Goal: Transaction & Acquisition: Book appointment/travel/reservation

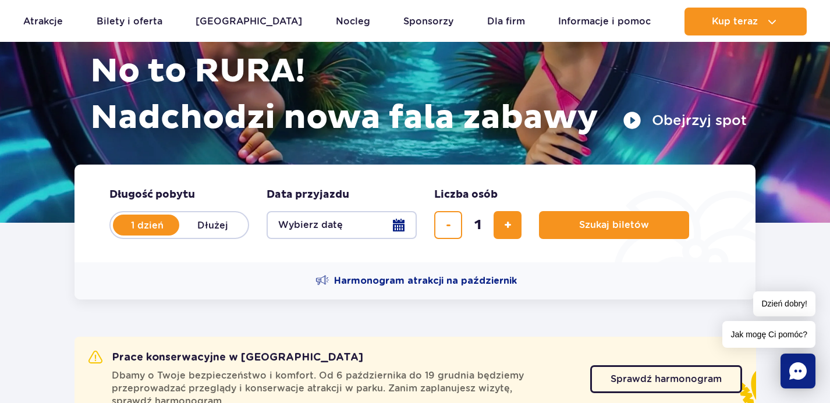
scroll to position [134, 0]
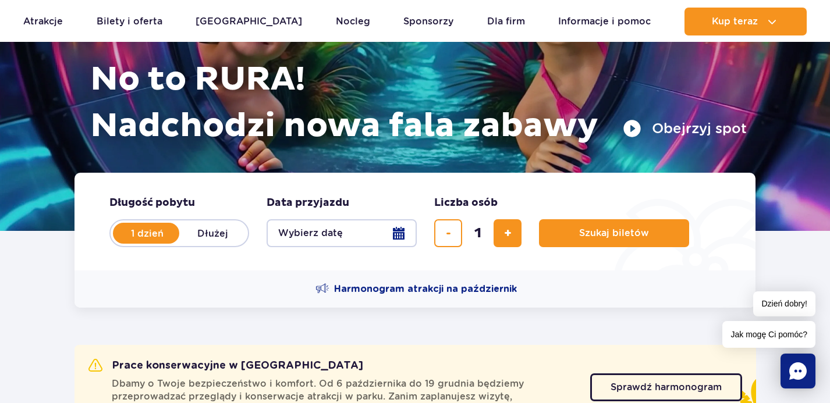
click at [322, 240] on button "Wybierz datę" at bounding box center [341, 233] width 150 height 28
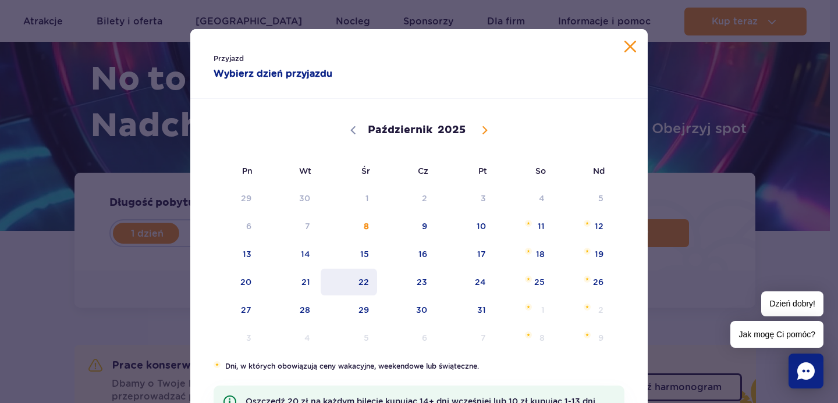
click at [357, 279] on span "22" at bounding box center [348, 282] width 59 height 27
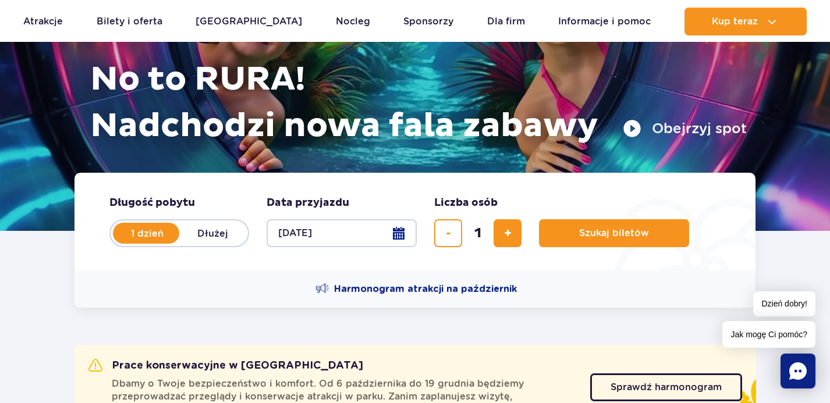
click at [208, 229] on label "Dłużej" at bounding box center [212, 233] width 66 height 24
click at [192, 243] on input "Dłużej" at bounding box center [185, 244] width 13 height 2
radio input "false"
radio input "true"
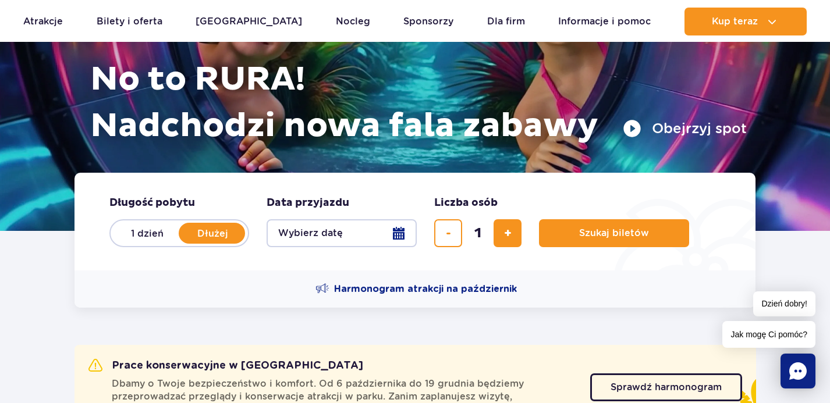
click at [350, 241] on button "Wybierz datę" at bounding box center [341, 233] width 150 height 28
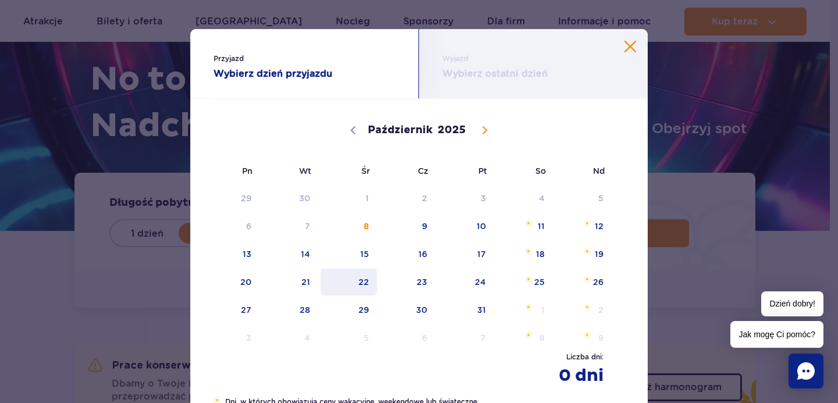
click at [369, 281] on span "22" at bounding box center [348, 282] width 59 height 27
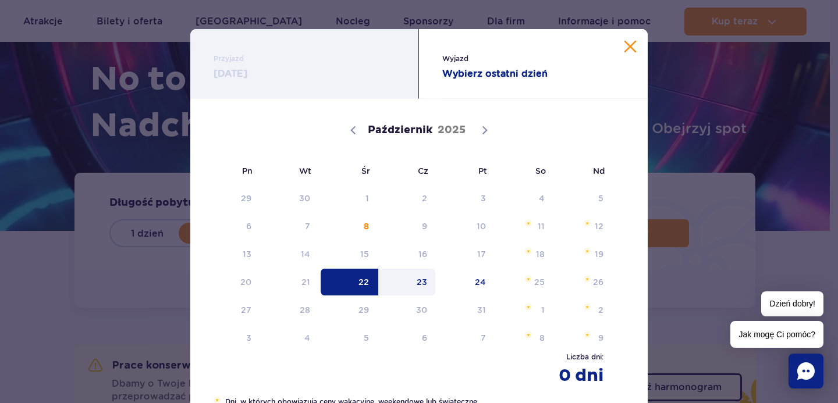
click at [403, 281] on span "23" at bounding box center [407, 282] width 59 height 27
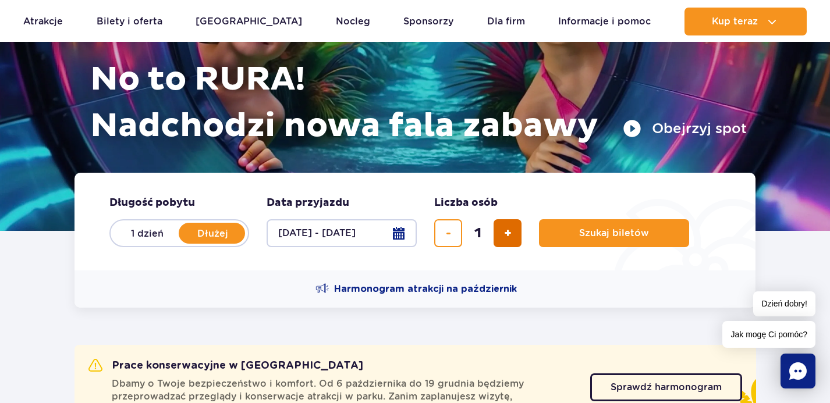
click at [500, 244] on button "dodaj bilet" at bounding box center [507, 233] width 28 height 28
type input "2"
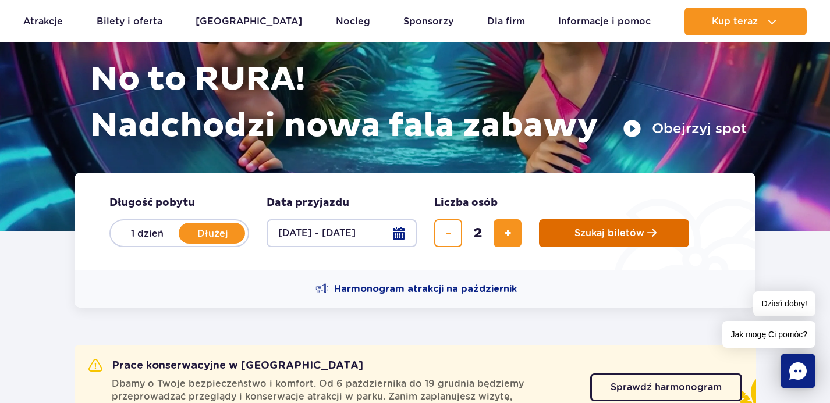
click at [565, 234] on button "Szukaj biletów" at bounding box center [614, 233] width 150 height 28
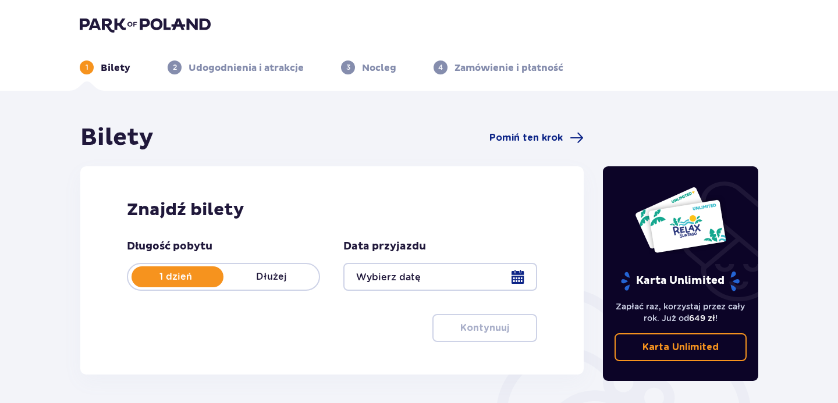
type input "[DATE] - [DATE]"
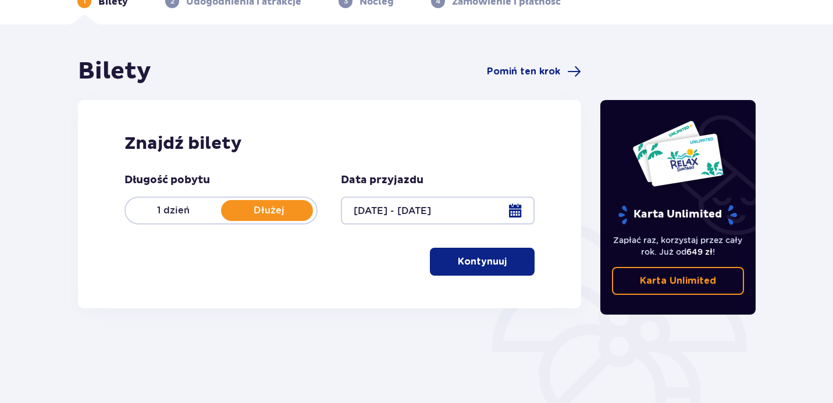
scroll to position [103, 0]
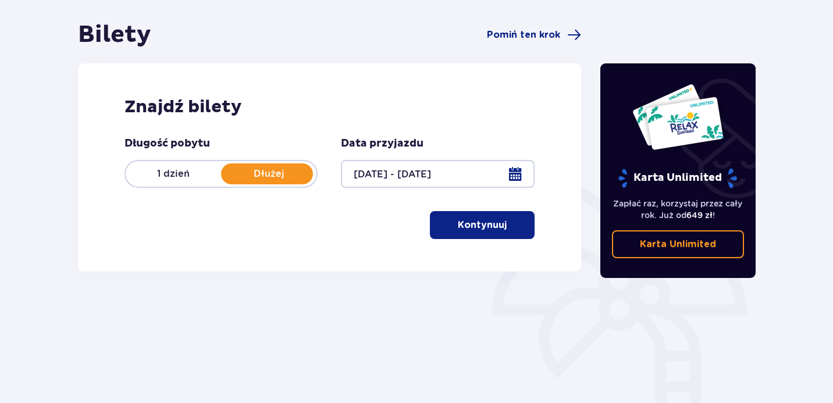
click at [447, 228] on button "Kontynuuj" at bounding box center [482, 225] width 105 height 28
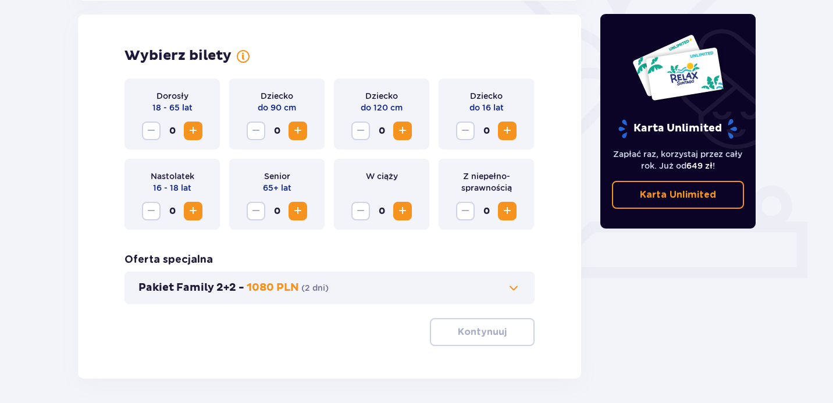
scroll to position [323, 0]
click at [197, 129] on span "Zwiększ" at bounding box center [193, 130] width 14 height 14
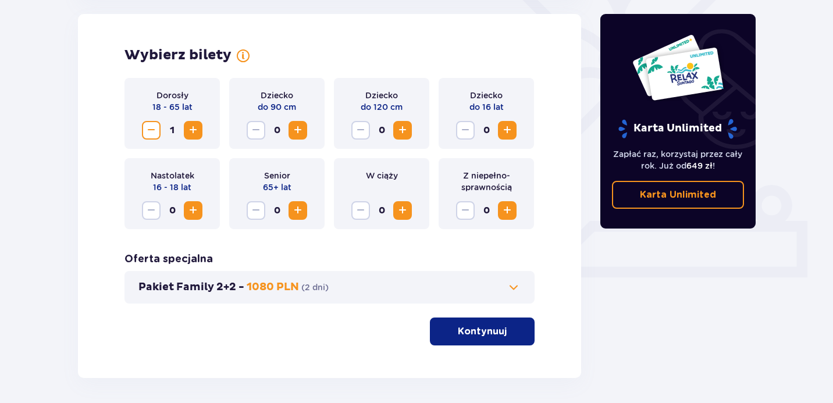
click at [197, 129] on span "Zwiększ" at bounding box center [193, 130] width 14 height 14
click at [467, 322] on button "Kontynuuj" at bounding box center [482, 332] width 105 height 28
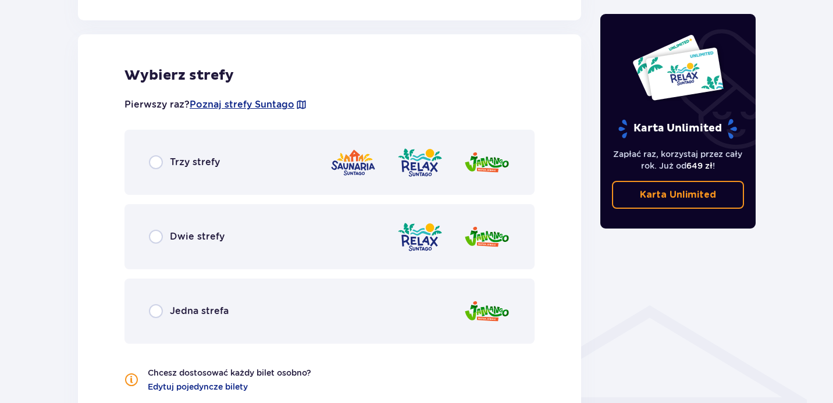
scroll to position [646, 0]
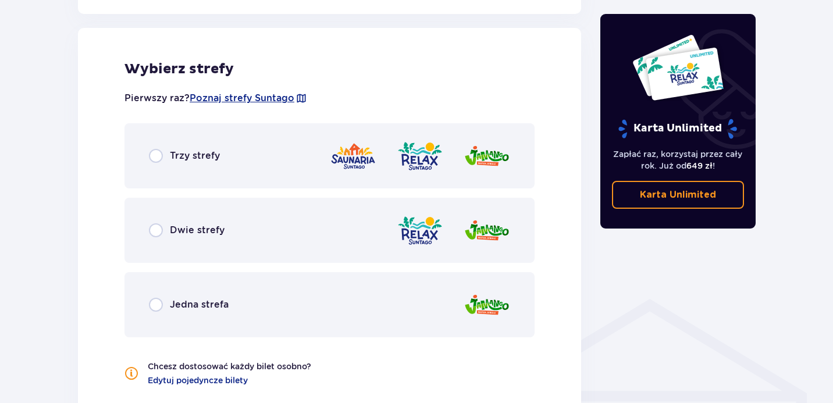
click at [209, 159] on span "Trzy strefy" at bounding box center [195, 156] width 50 height 13
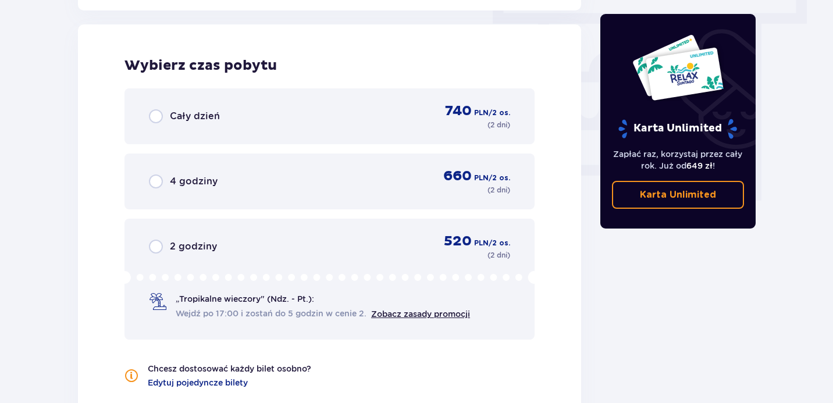
scroll to position [1055, 0]
click at [215, 125] on div "Cały dzień 740 PLN / 2 os. ( 2 dni )" at bounding box center [329, 116] width 361 height 28
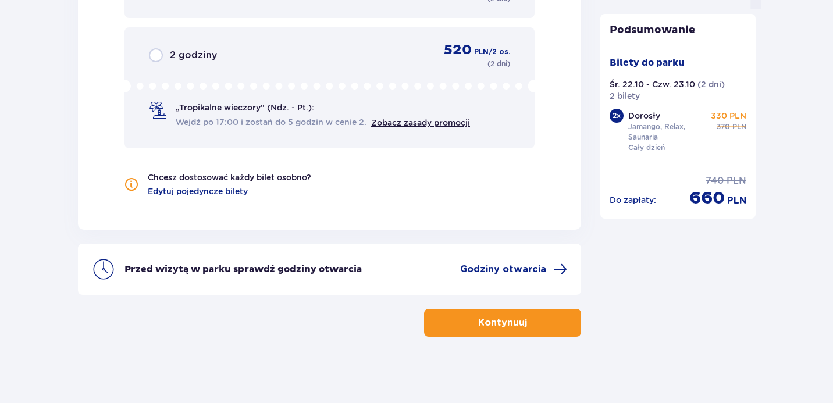
scroll to position [1249, 0]
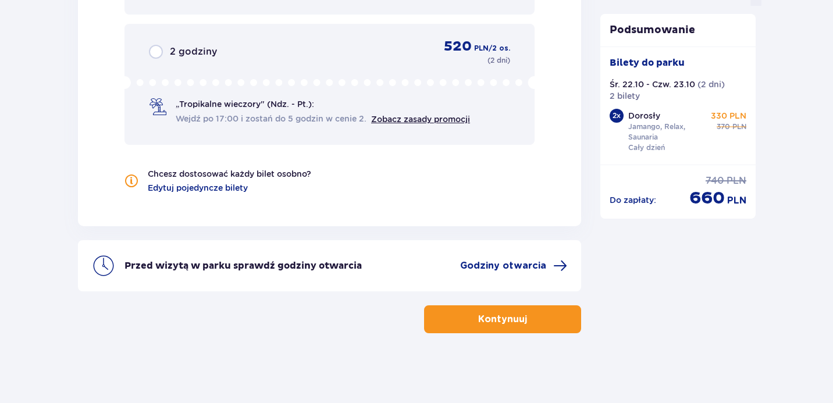
click at [450, 310] on button "Kontynuuj" at bounding box center [502, 319] width 157 height 28
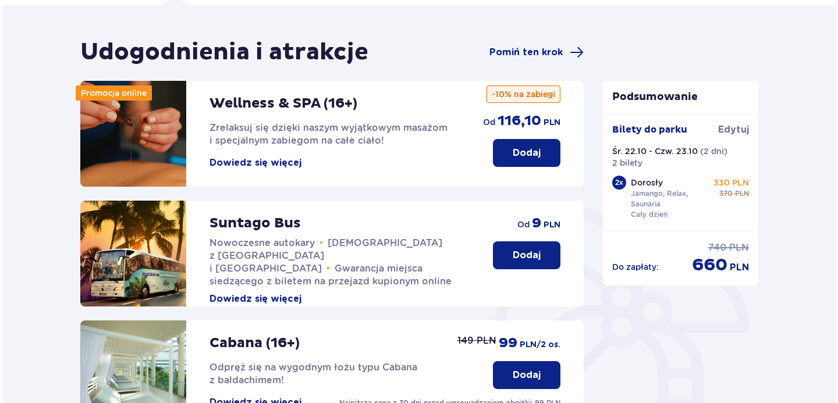
scroll to position [87, 0]
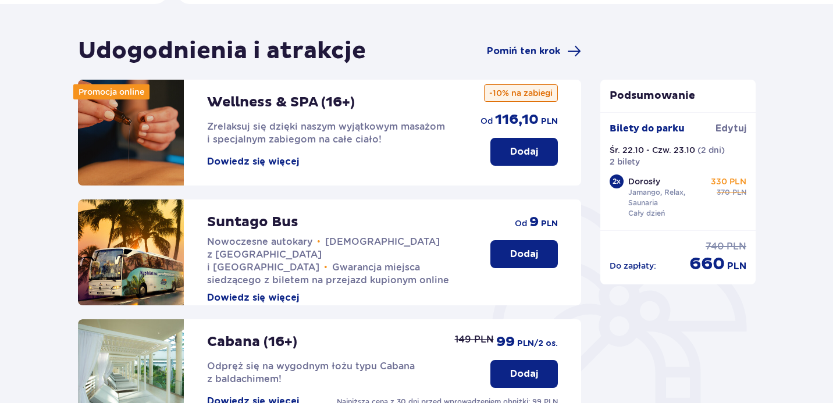
click at [258, 161] on button "Dowiedz się więcej" at bounding box center [253, 161] width 92 height 13
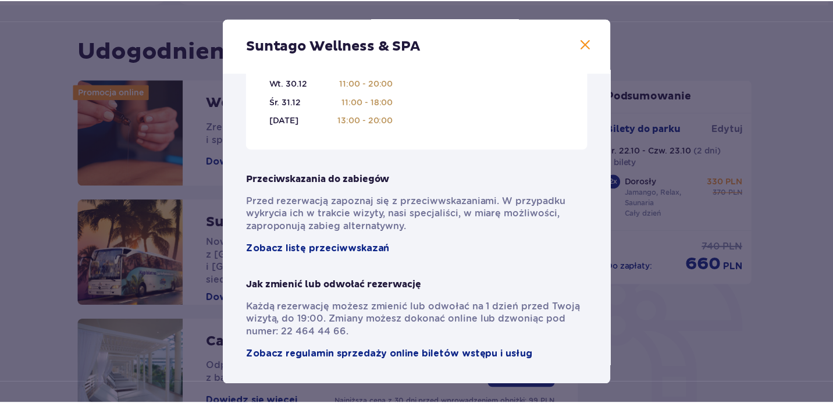
scroll to position [855, 0]
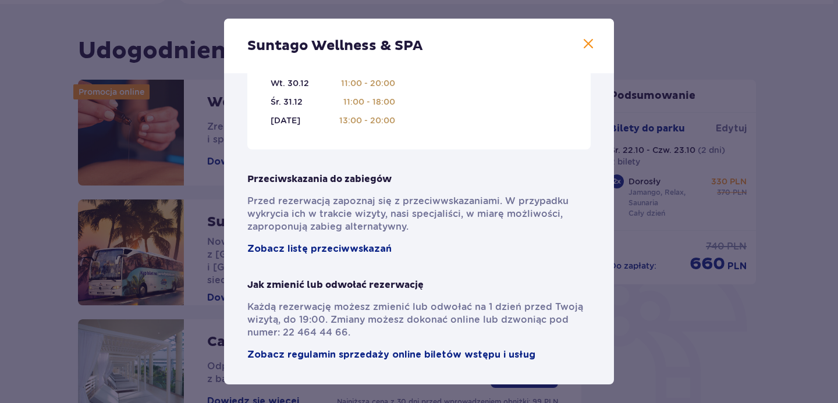
click at [584, 39] on span at bounding box center [588, 44] width 14 height 14
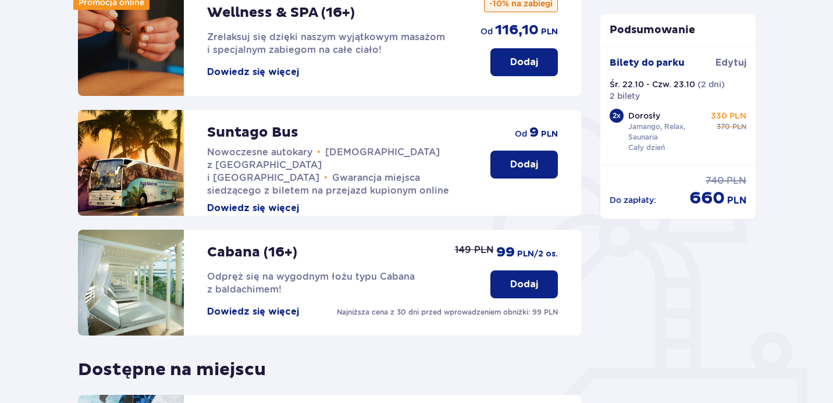
scroll to position [177, 0]
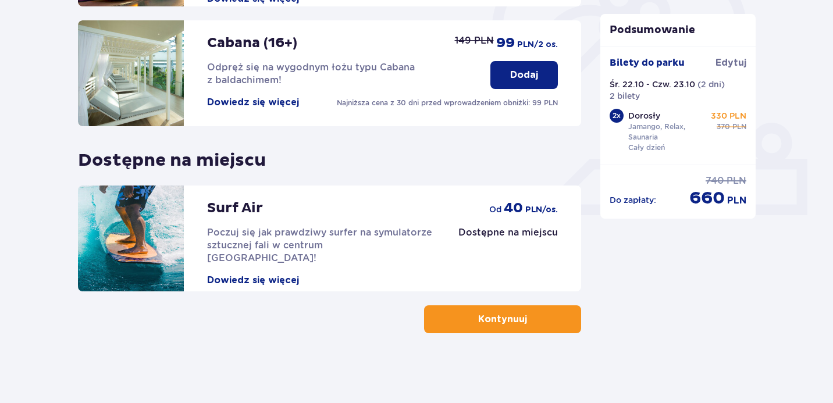
click at [488, 319] on p "Kontynuuj" at bounding box center [502, 319] width 49 height 13
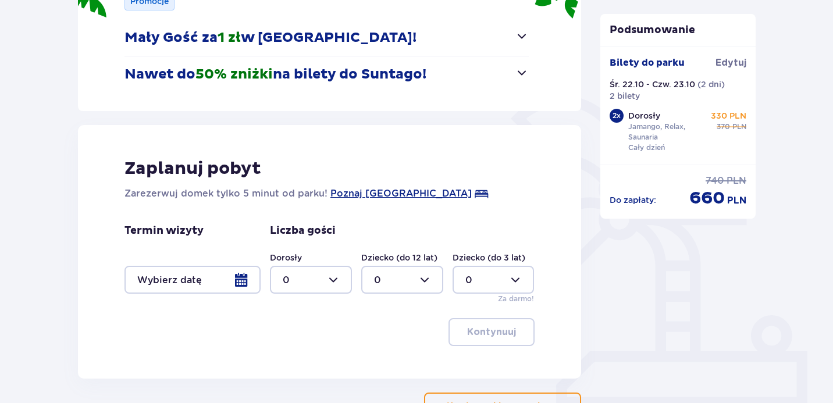
scroll to position [210, 0]
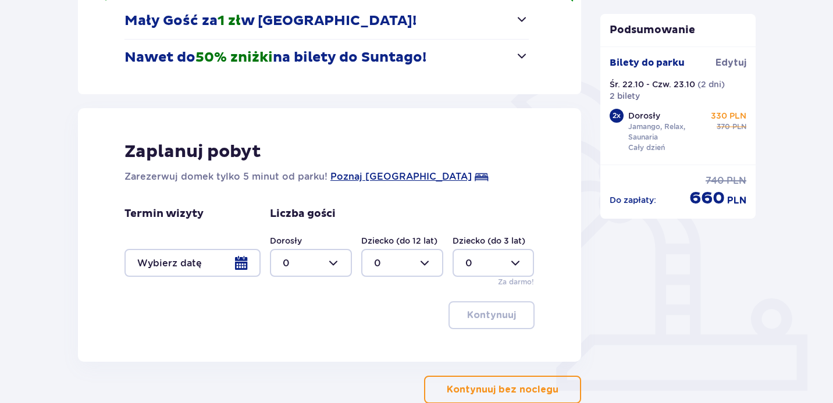
click at [250, 259] on div at bounding box center [193, 263] width 136 height 28
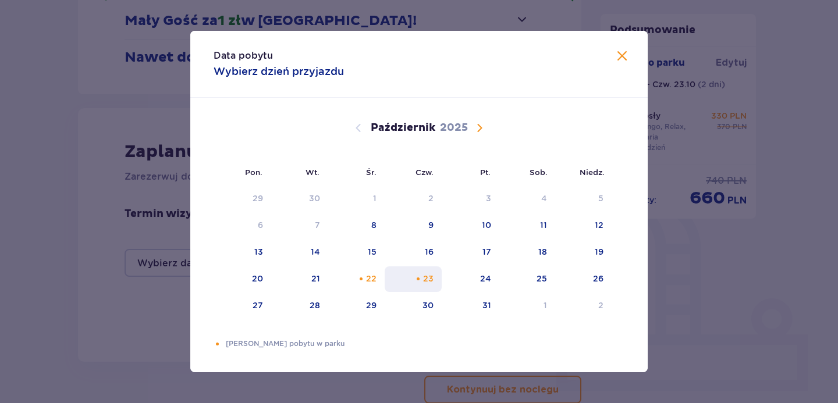
click at [385, 274] on div "23" at bounding box center [414, 279] width 58 height 26
click at [372, 275] on div "22" at bounding box center [371, 279] width 10 height 12
click at [421, 275] on div "23" at bounding box center [414, 279] width 58 height 26
type input "[DATE] - [DATE]"
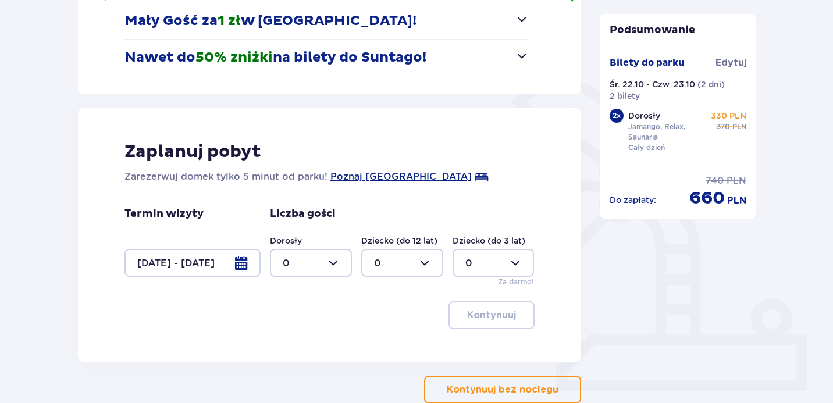
click at [333, 259] on div at bounding box center [311, 263] width 82 height 28
click at [290, 341] on div "2" at bounding box center [311, 347] width 56 height 13
type input "2"
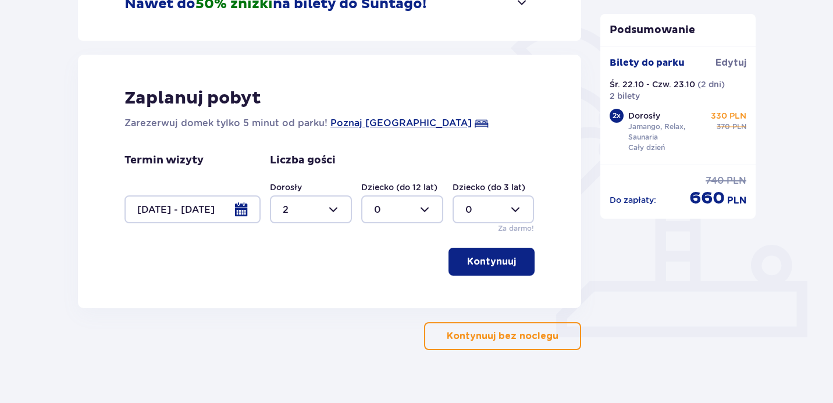
scroll to position [265, 0]
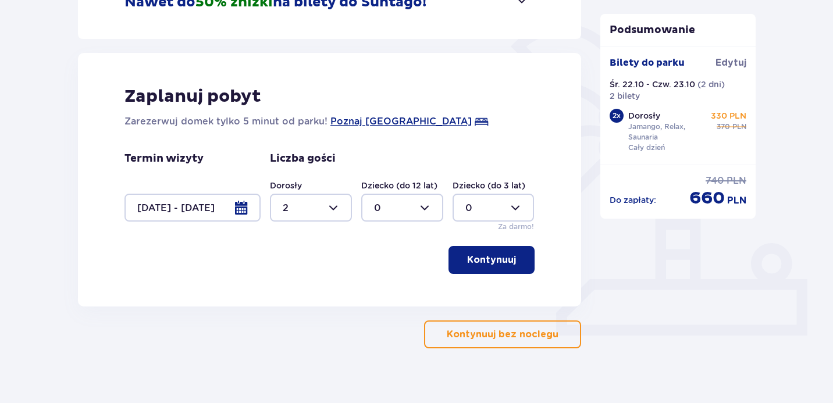
click at [472, 266] on p "Kontynuuj" at bounding box center [491, 260] width 49 height 13
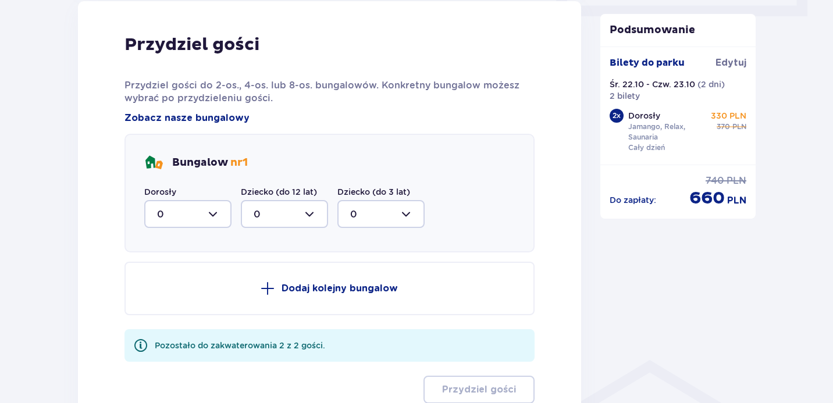
scroll to position [587, 0]
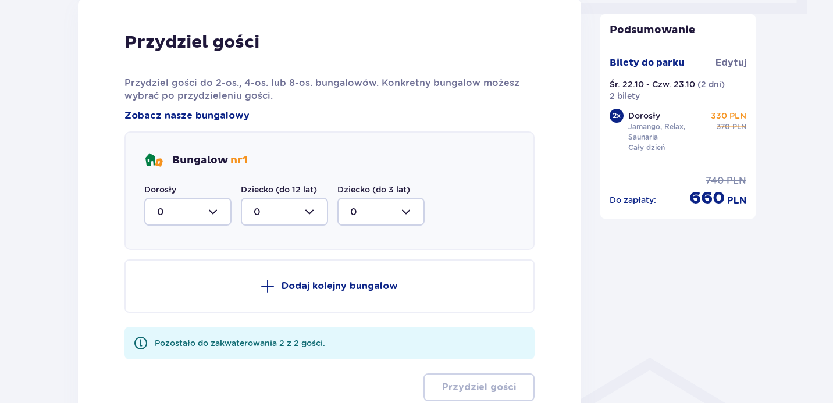
click at [216, 209] on div at bounding box center [187, 212] width 87 height 28
click at [172, 295] on div "2" at bounding box center [188, 296] width 62 height 13
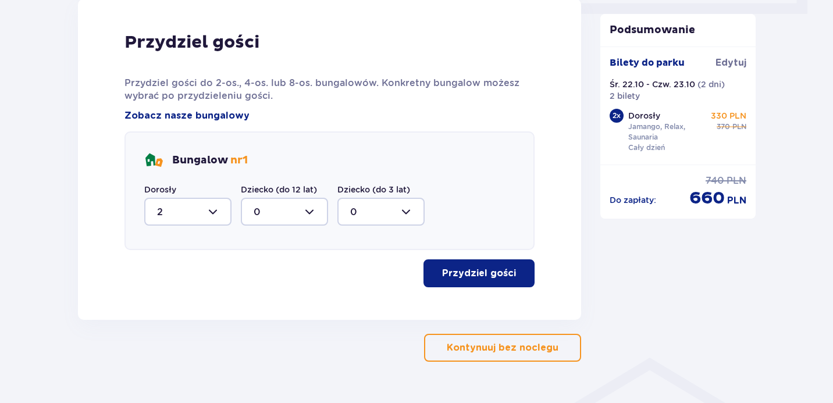
type input "2"
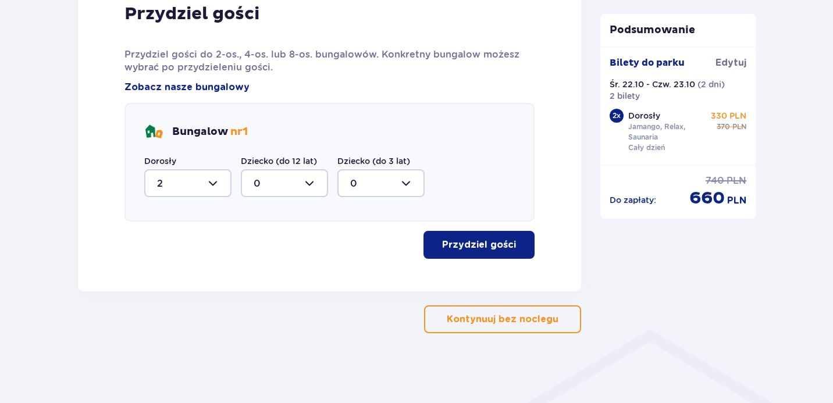
scroll to position [616, 0]
click at [467, 239] on p "Przydziel gości" at bounding box center [479, 245] width 74 height 13
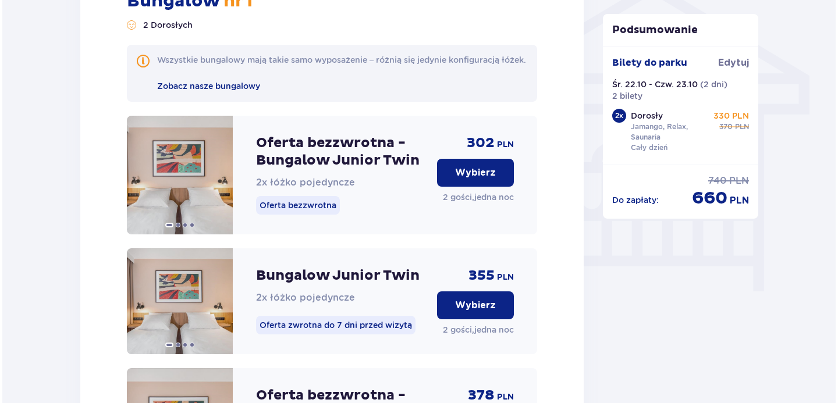
scroll to position [979, 0]
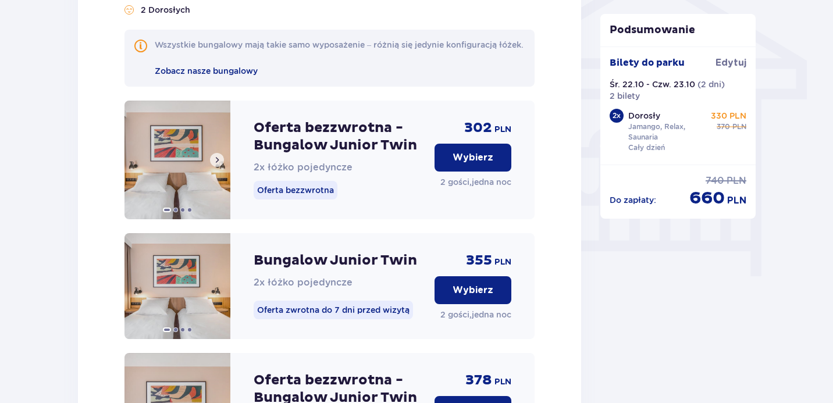
click at [220, 167] on button at bounding box center [217, 160] width 14 height 14
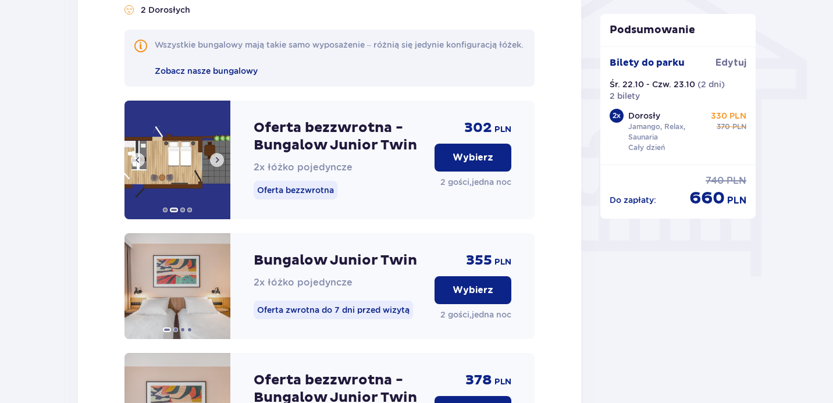
click at [220, 167] on button at bounding box center [217, 160] width 14 height 14
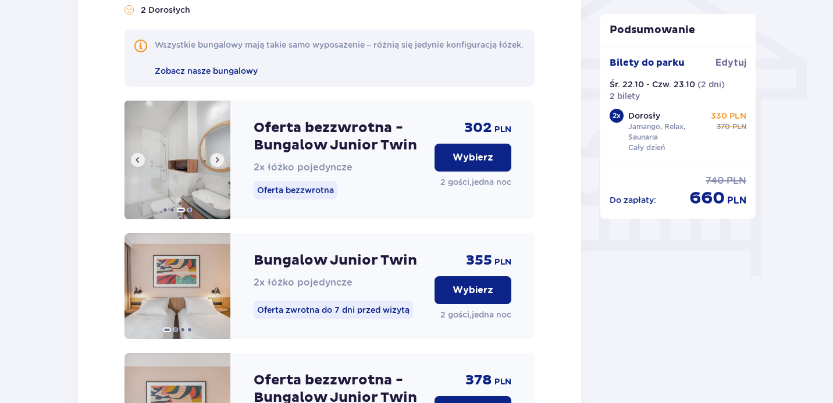
click at [184, 186] on img at bounding box center [178, 160] width 106 height 119
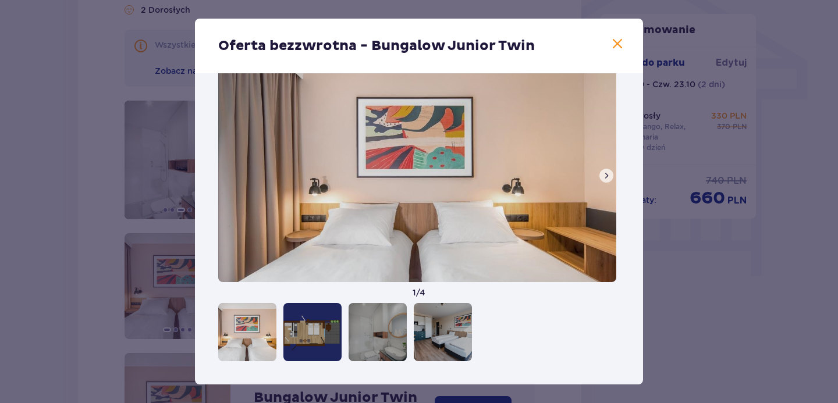
scroll to position [30, 0]
click at [364, 333] on div at bounding box center [378, 332] width 58 height 58
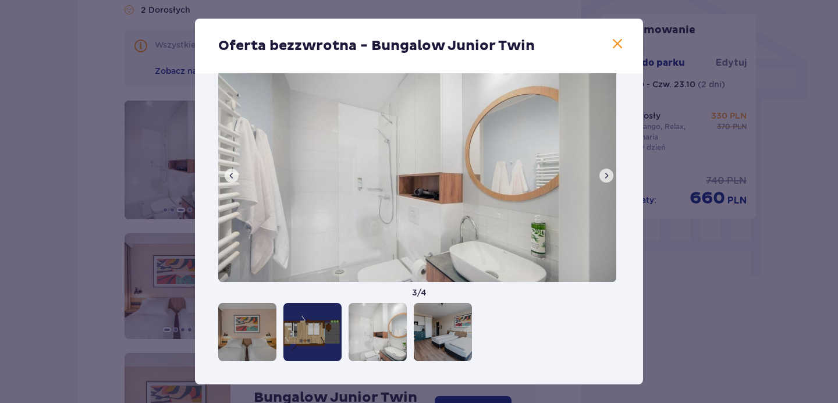
click at [311, 335] on div at bounding box center [312, 332] width 58 height 58
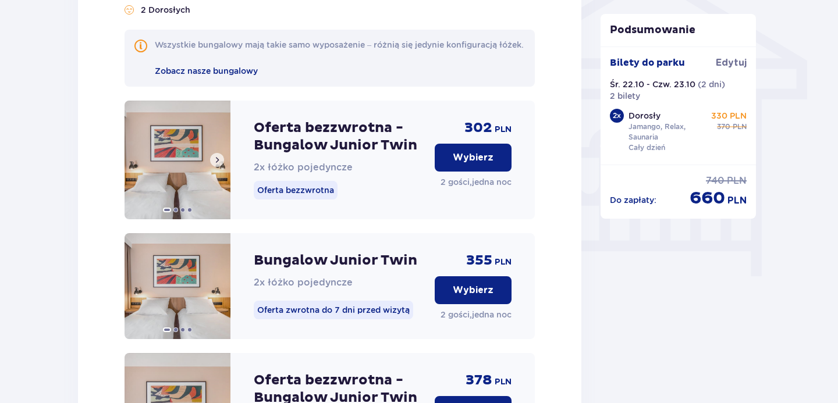
click at [187, 190] on img at bounding box center [178, 160] width 106 height 119
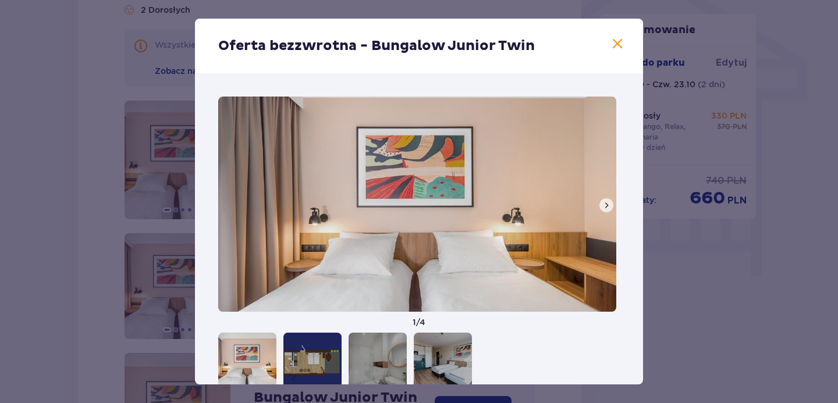
click at [602, 201] on span at bounding box center [606, 205] width 9 height 9
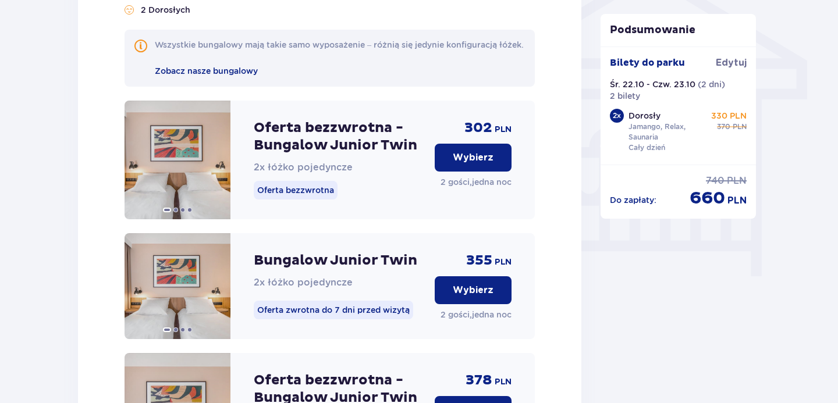
click at [495, 170] on button "Wybierz" at bounding box center [473, 158] width 77 height 28
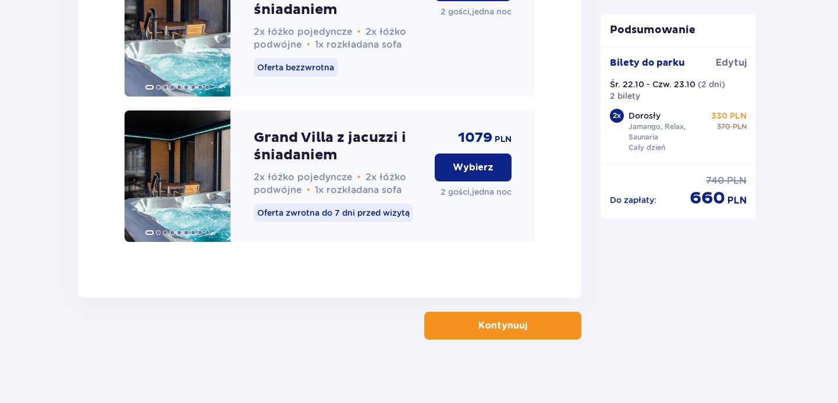
scroll to position [3122, 0]
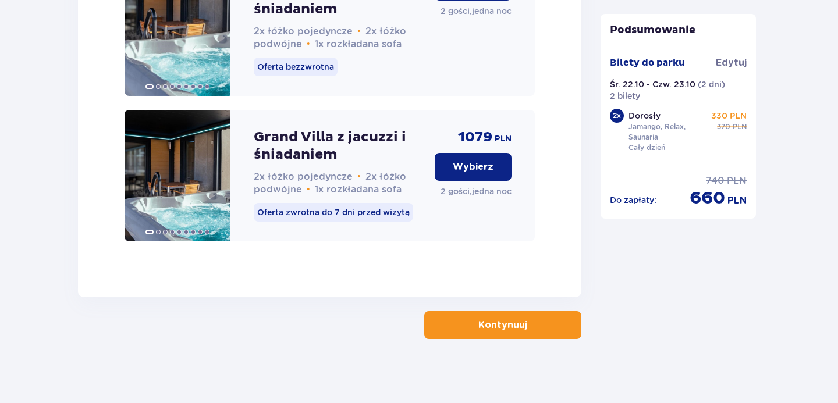
click at [512, 311] on button "Kontynuuj" at bounding box center [502, 325] width 157 height 28
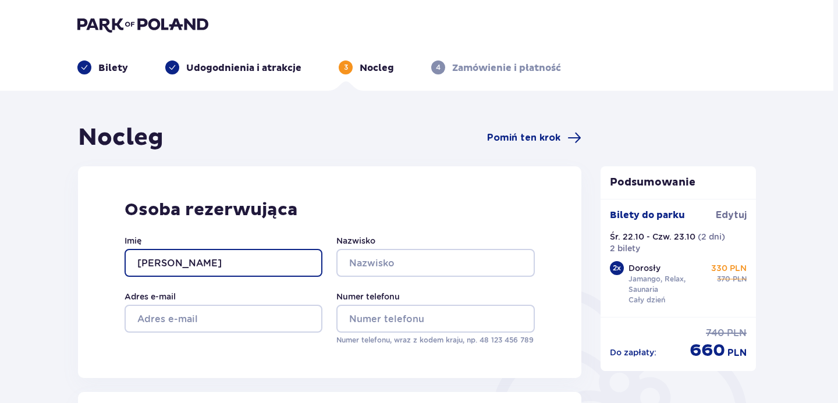
type input "[PERSON_NAME]"
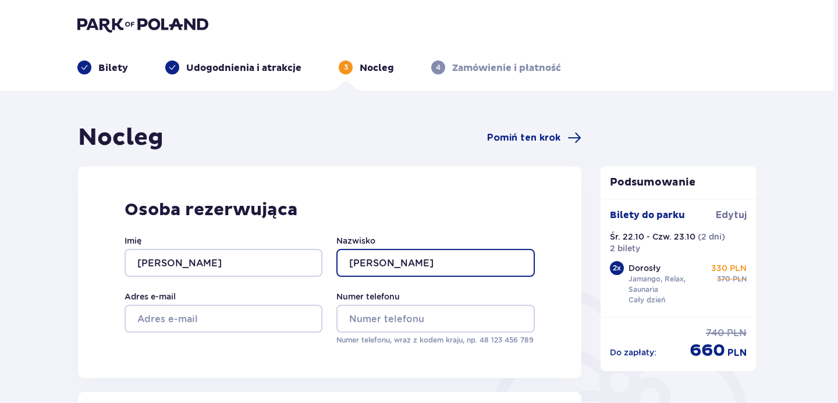
type input "[PERSON_NAME]"
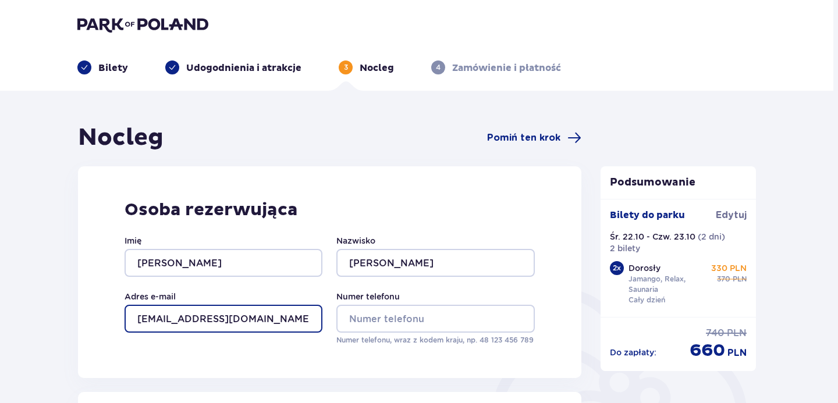
type input "[EMAIL_ADDRESS][DOMAIN_NAME]"
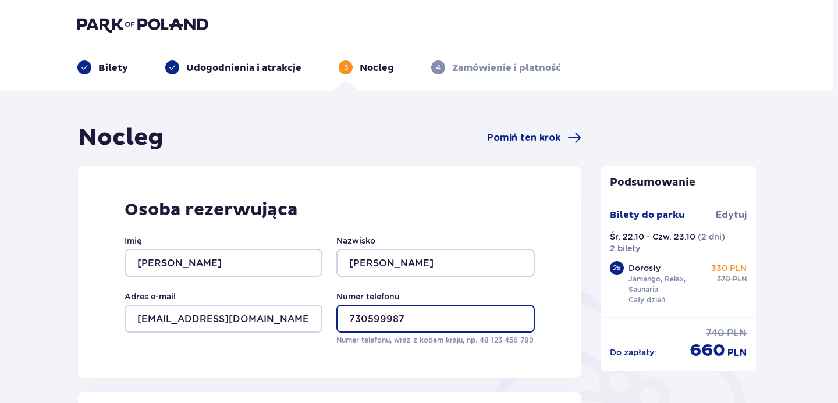
type input "730599987"
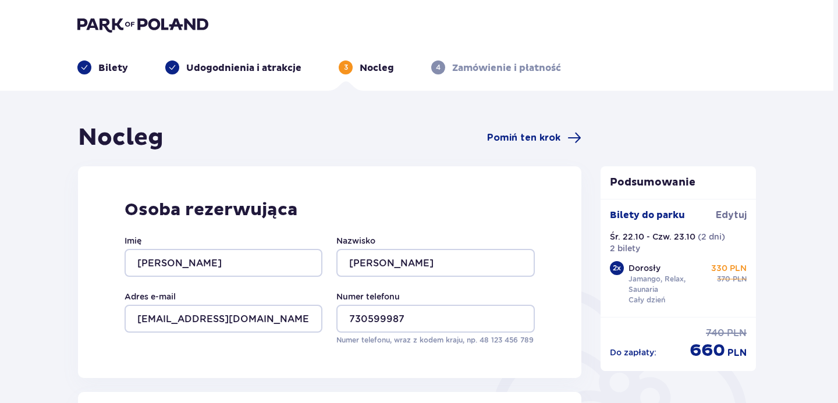
click at [387, 190] on div "[PERSON_NAME] rezerwująca Imię [PERSON_NAME] Nazwisko batmayeva Adres e-mail [E…" at bounding box center [329, 272] width 503 height 212
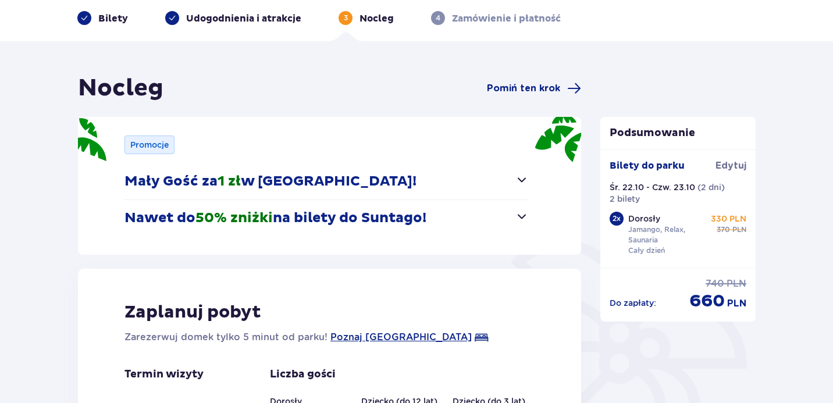
scroll to position [31, 0]
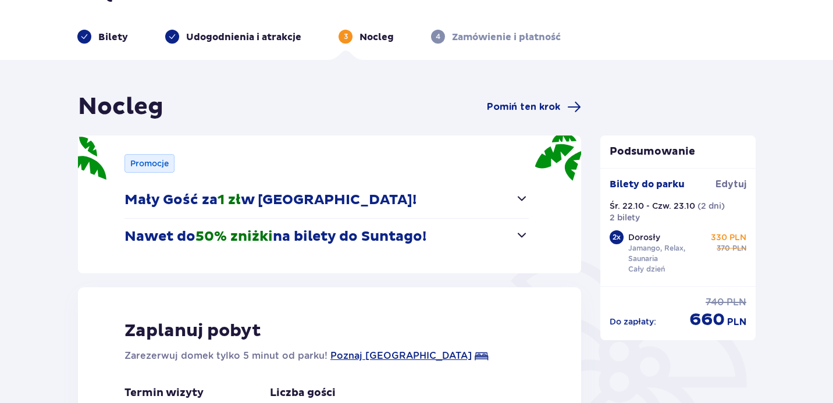
click at [273, 40] on p "Udogodnienia i atrakcje" at bounding box center [243, 37] width 115 height 13
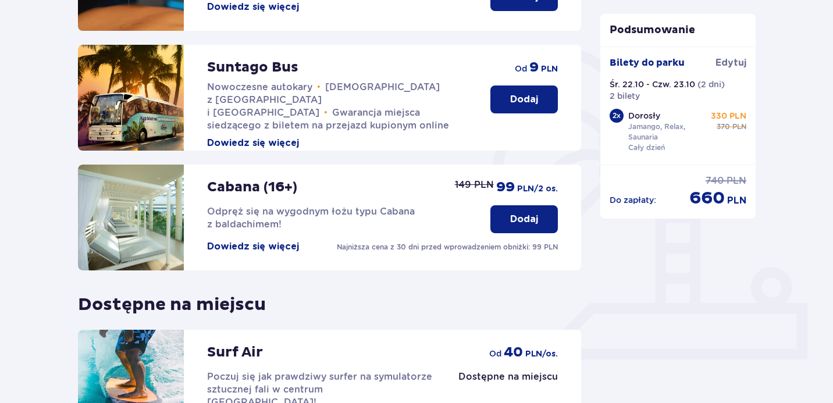
scroll to position [345, 0]
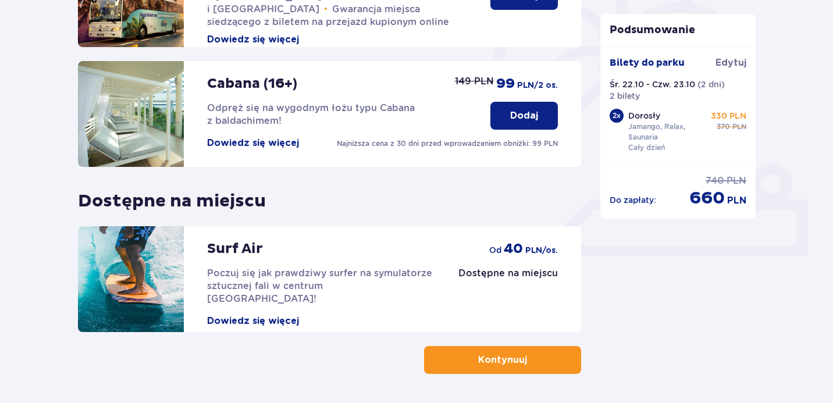
click at [478, 359] on p "Kontynuuj" at bounding box center [502, 360] width 49 height 13
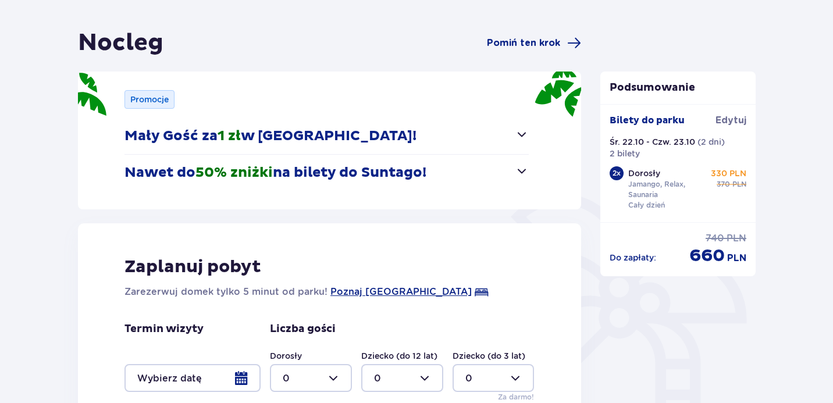
scroll to position [280, 0]
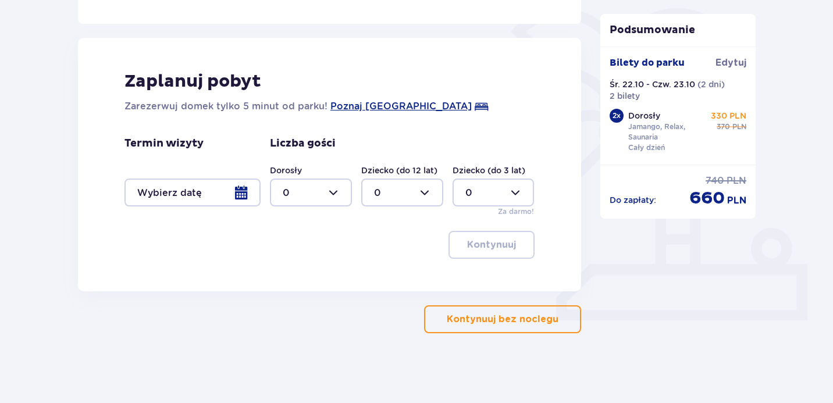
click at [250, 190] on div at bounding box center [193, 193] width 136 height 28
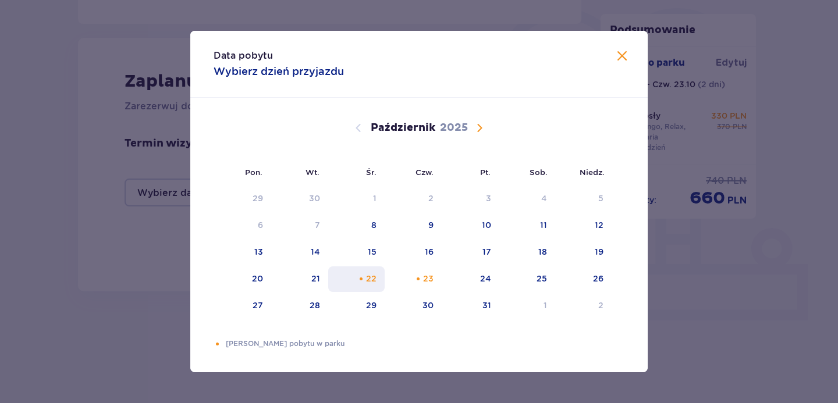
click at [378, 276] on div "22" at bounding box center [356, 279] width 56 height 26
click at [425, 280] on div "23" at bounding box center [428, 279] width 10 height 12
type input "[DATE] - [DATE]"
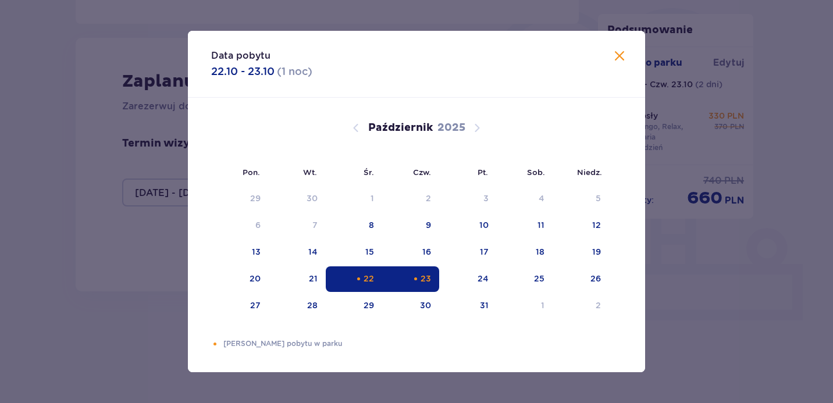
click at [620, 56] on p "Bilety do parku" at bounding box center [644, 62] width 75 height 13
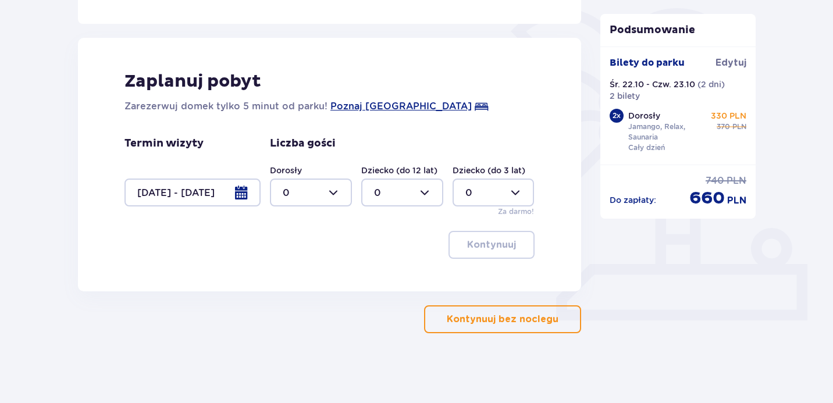
click at [326, 187] on div at bounding box center [311, 193] width 82 height 28
click at [302, 269] on span "2" at bounding box center [311, 277] width 80 height 24
type input "2"
click at [504, 248] on p "Kontynuuj" at bounding box center [491, 245] width 49 height 13
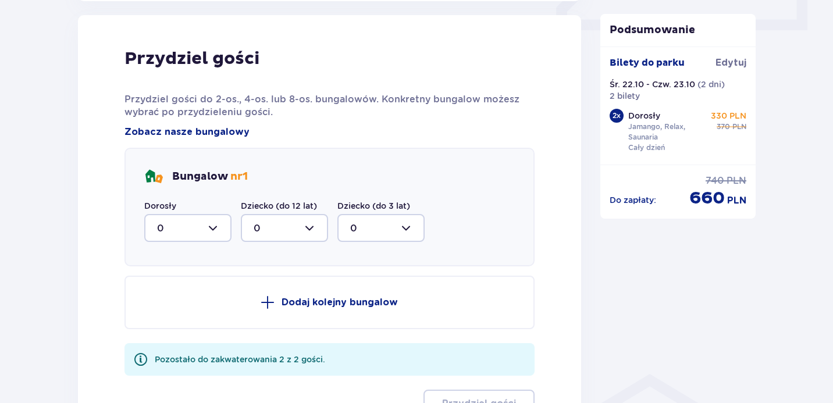
scroll to position [572, 0]
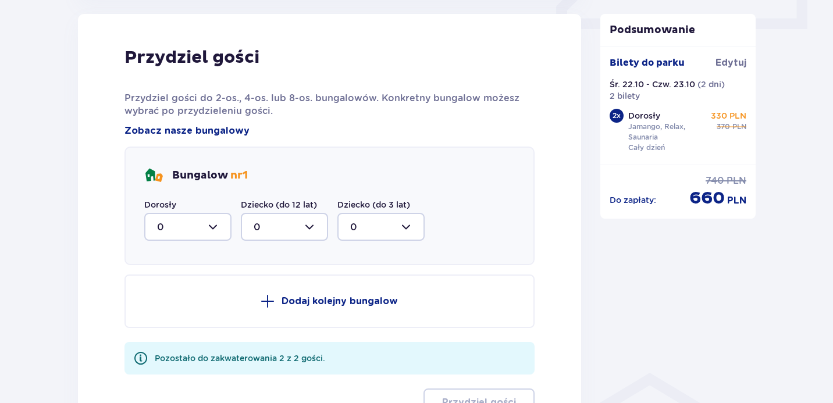
click at [214, 227] on div at bounding box center [187, 227] width 87 height 28
click at [168, 303] on span "2" at bounding box center [187, 311] width 85 height 24
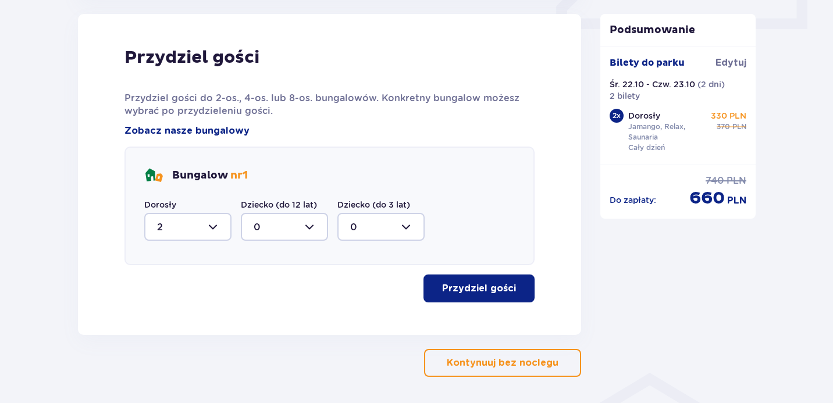
click at [198, 225] on div at bounding box center [187, 227] width 87 height 28
click at [193, 258] on div "0" at bounding box center [188, 262] width 62 height 13
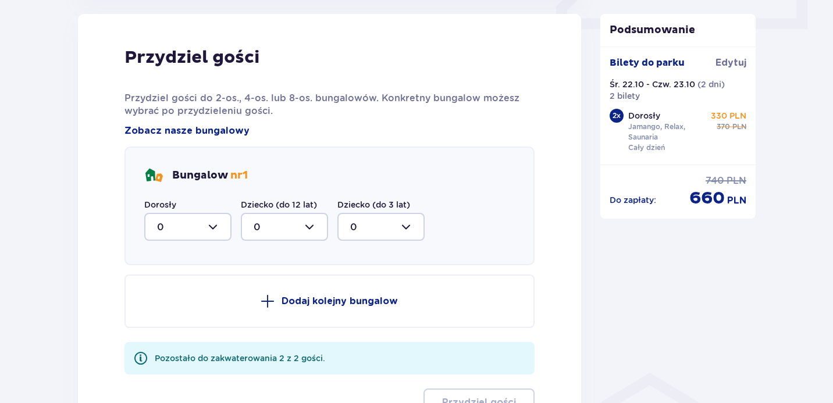
click at [208, 232] on div at bounding box center [187, 227] width 87 height 28
click at [172, 317] on div "2" at bounding box center [188, 311] width 62 height 13
type input "2"
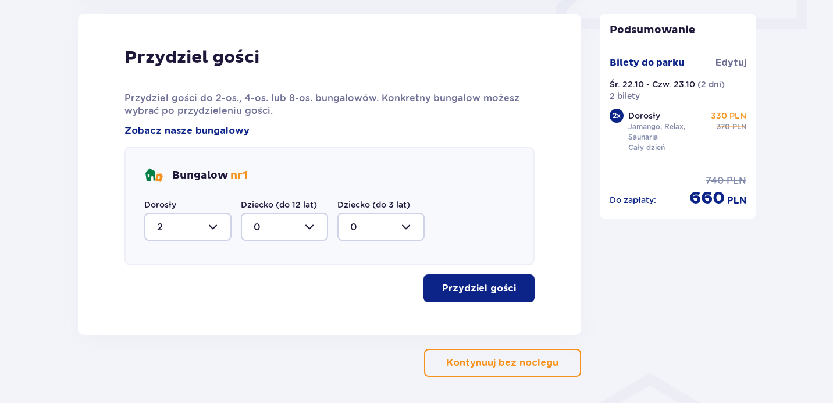
click at [478, 292] on p "Przydziel gości" at bounding box center [479, 288] width 74 height 13
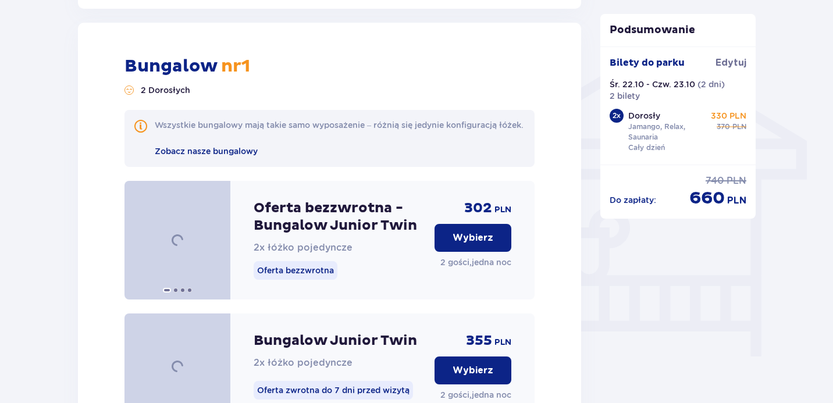
scroll to position [907, 0]
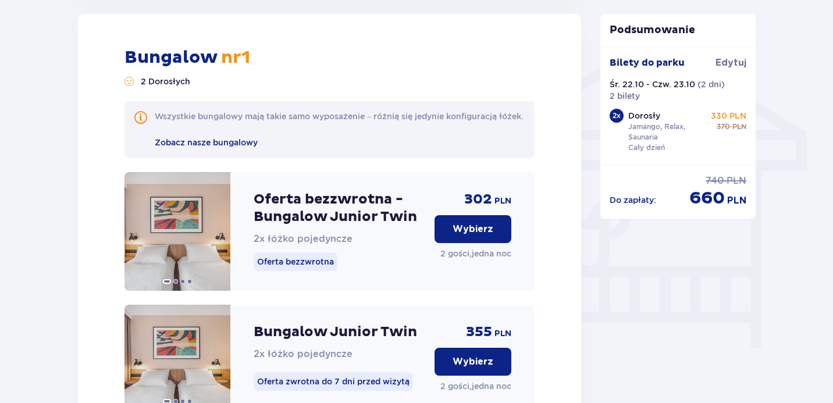
click at [442, 239] on button "Wybierz" at bounding box center [473, 229] width 77 height 28
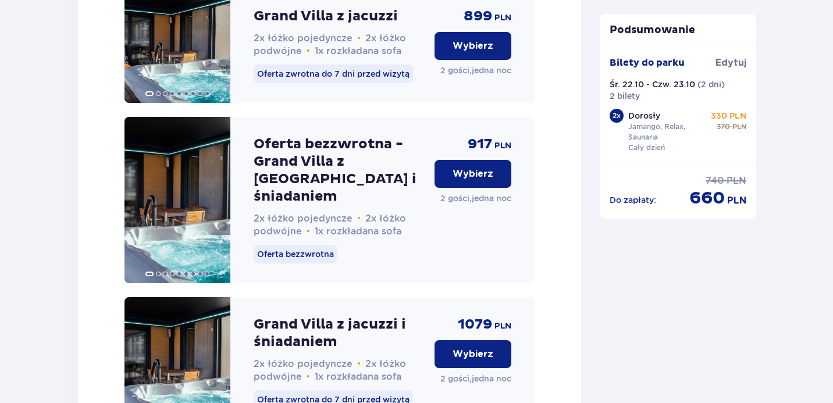
scroll to position [3034, 0]
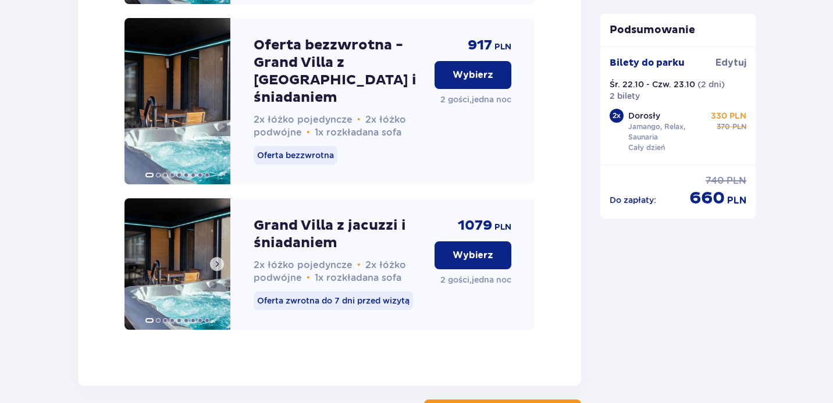
click at [215, 259] on span at bounding box center [216, 263] width 9 height 9
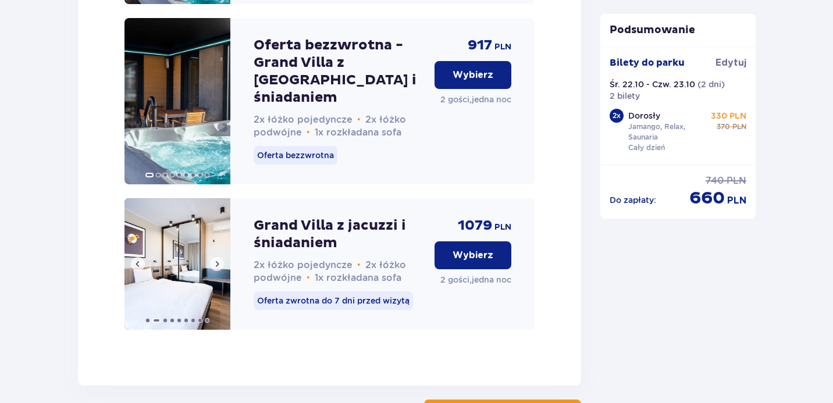
click at [215, 259] on span at bounding box center [216, 263] width 9 height 9
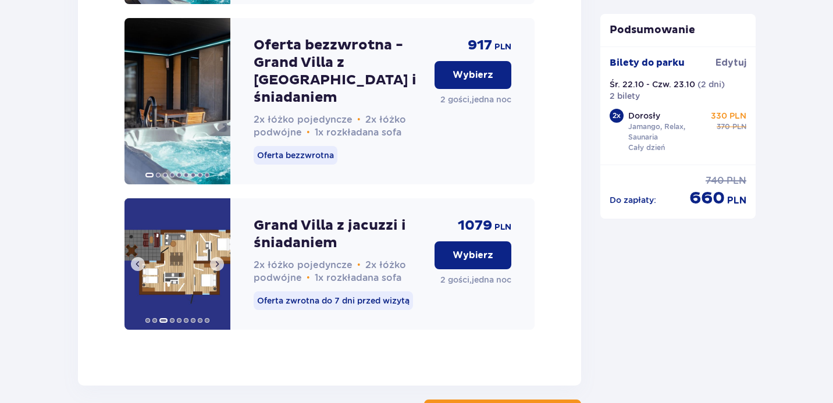
click at [215, 259] on span at bounding box center [216, 263] width 9 height 9
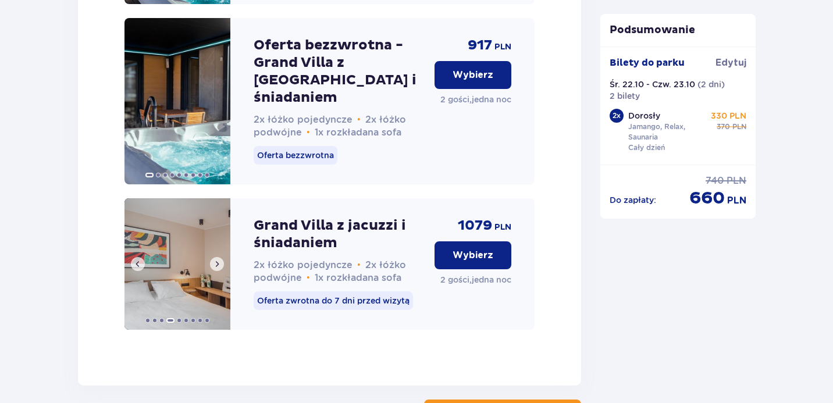
click at [215, 259] on span at bounding box center [216, 263] width 9 height 9
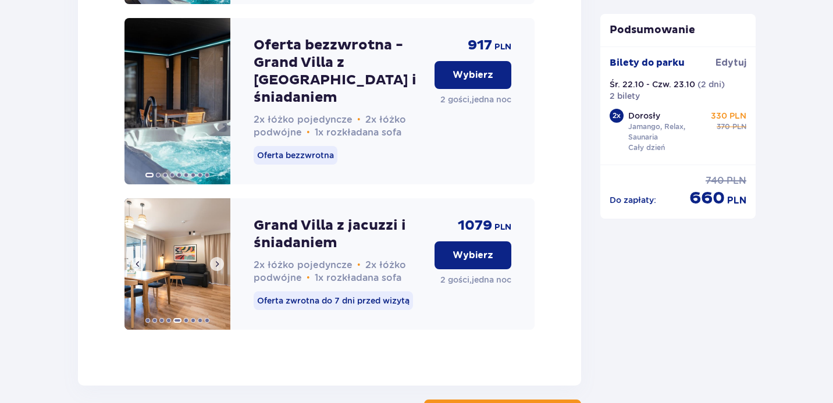
click at [215, 259] on span at bounding box center [216, 263] width 9 height 9
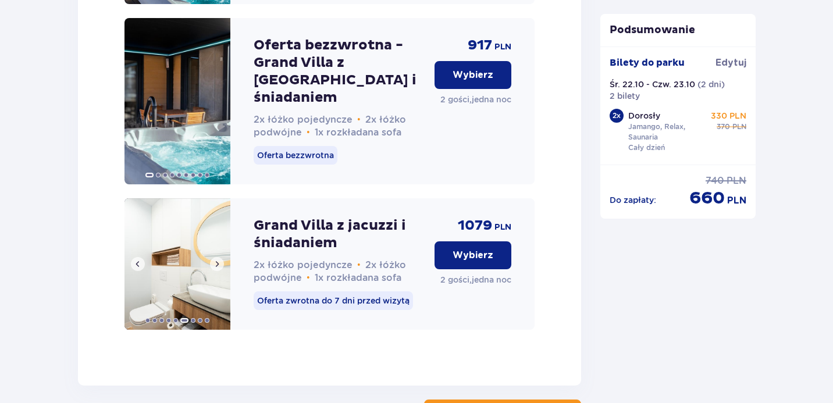
click at [215, 259] on span at bounding box center [216, 263] width 9 height 9
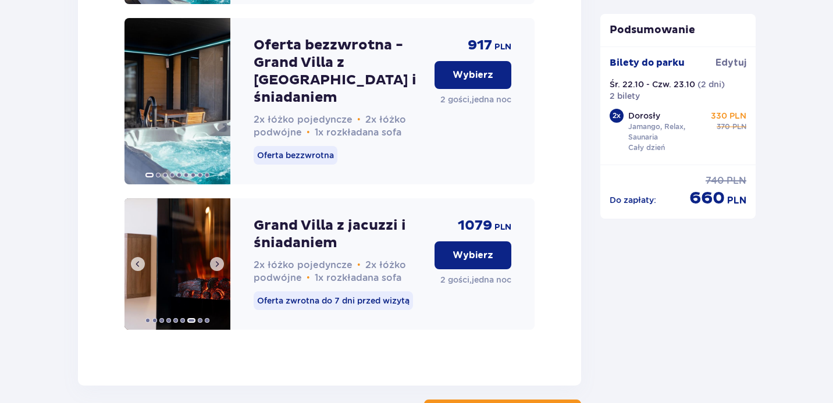
click at [215, 259] on span at bounding box center [216, 263] width 9 height 9
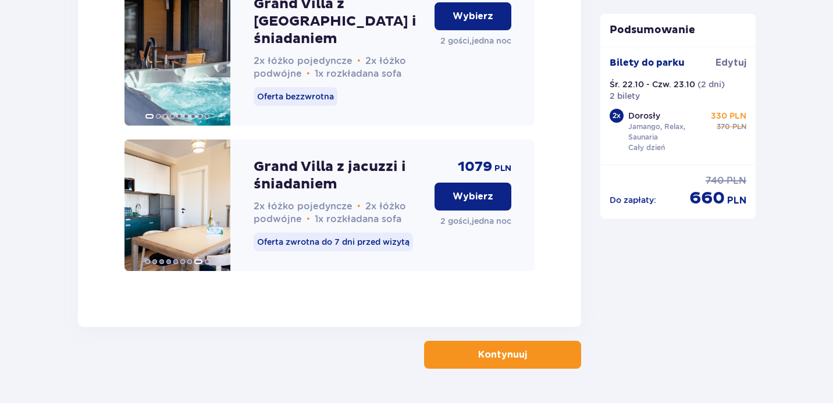
click at [480, 349] on p "Kontynuuj" at bounding box center [502, 355] width 49 height 13
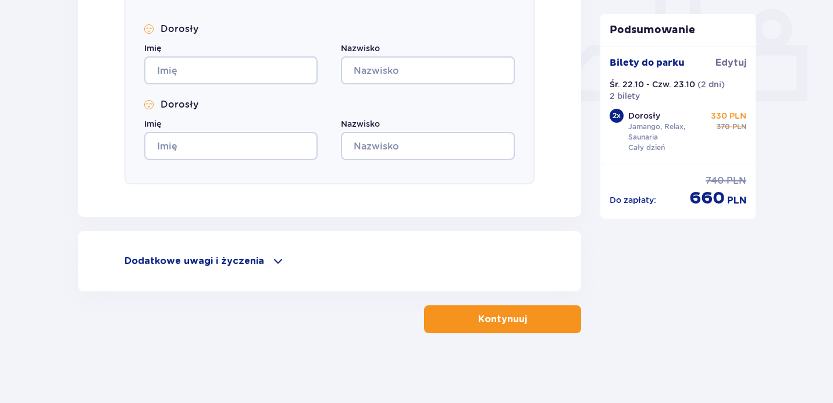
scroll to position [94, 0]
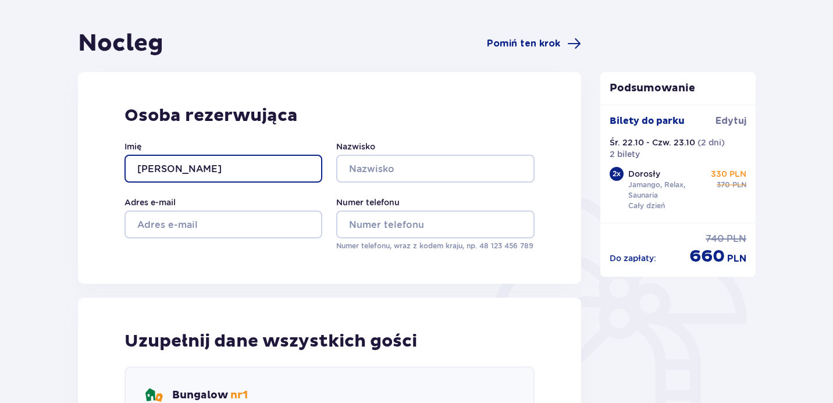
type input "[PERSON_NAME]"
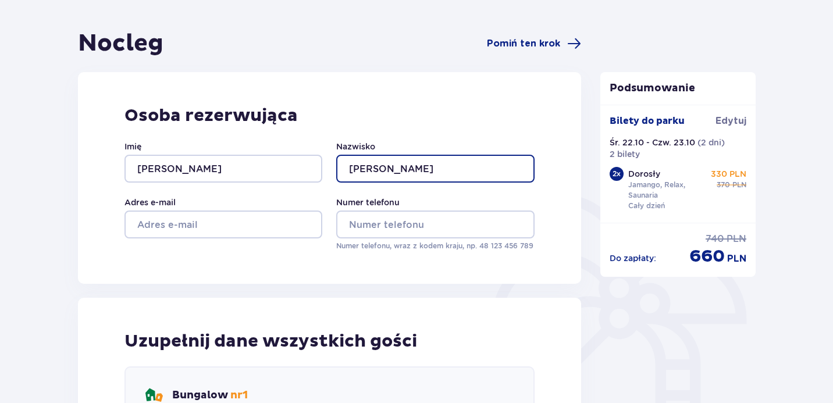
type input "[PERSON_NAME]"
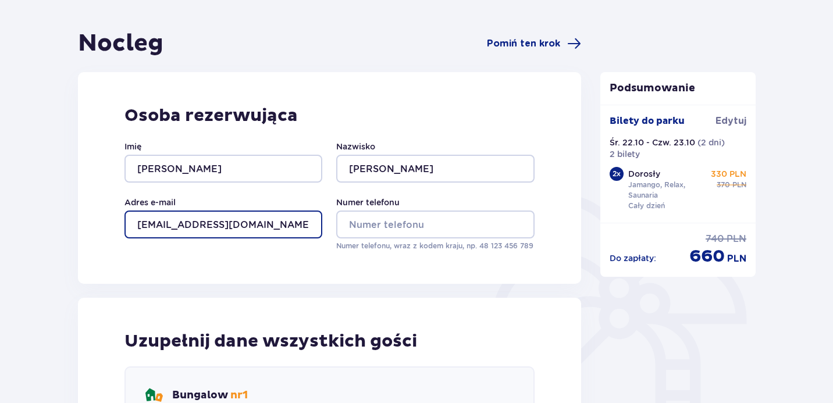
type input "[EMAIL_ADDRESS][DOMAIN_NAME]"
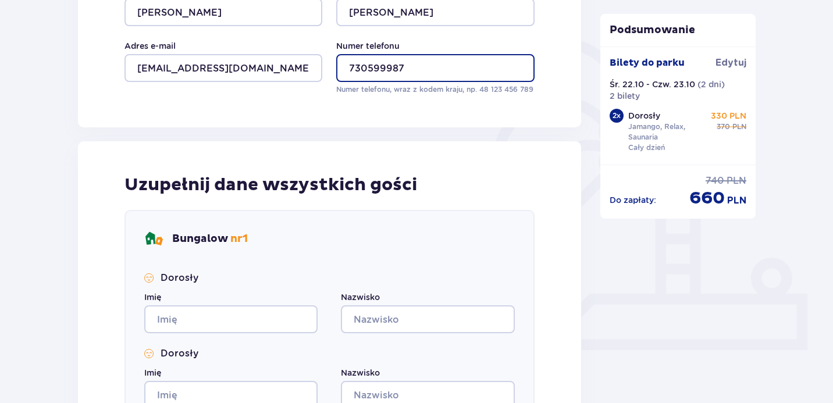
scroll to position [286, 0]
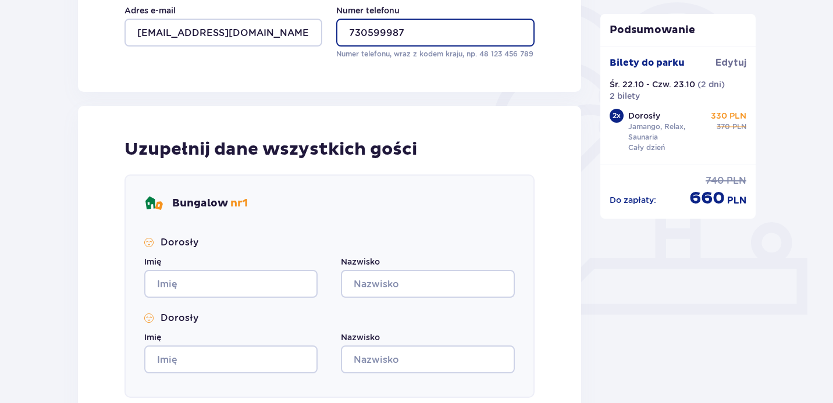
type input "730599987"
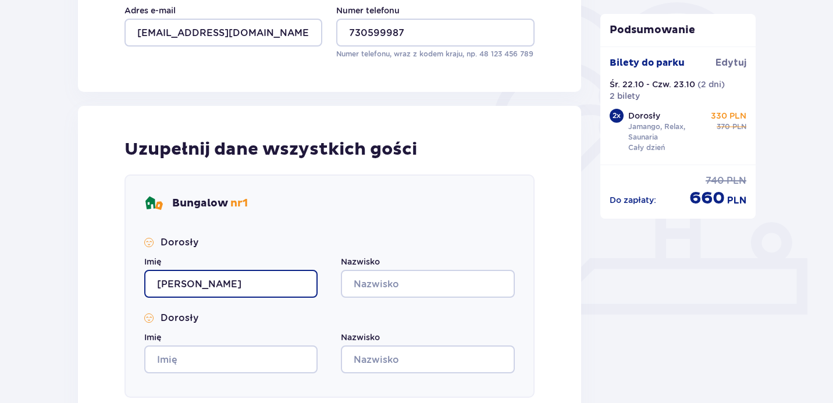
type input "[PERSON_NAME]"
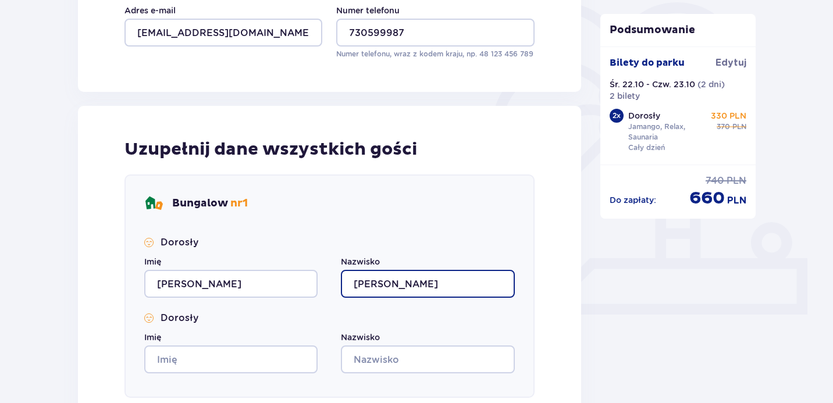
type input "[PERSON_NAME]"
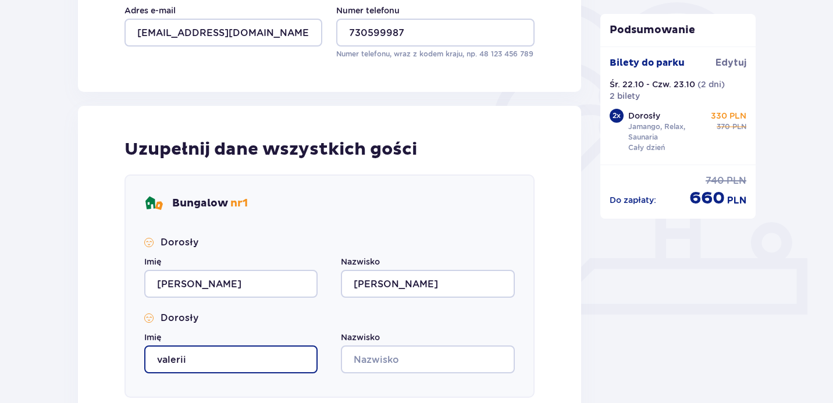
type input "valerii"
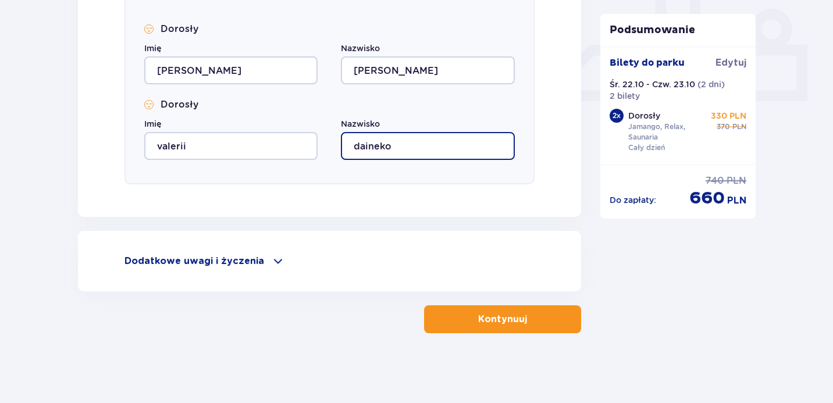
scroll to position [500, 0]
type input "daineko"
click at [460, 318] on button "Kontynuuj" at bounding box center [502, 319] width 157 height 28
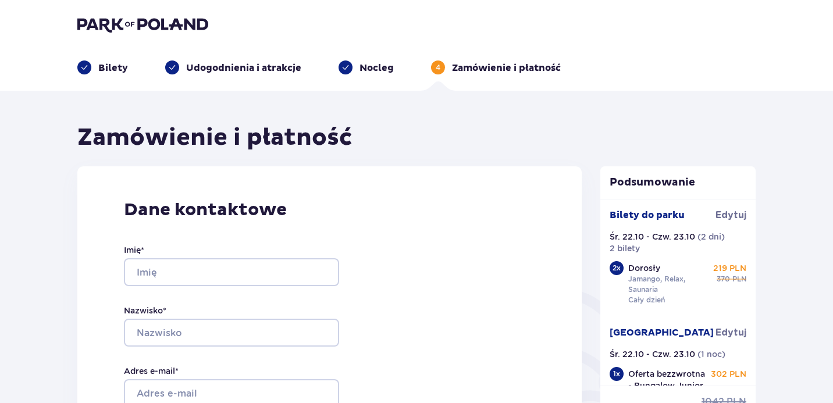
click at [266, 70] on p "Udogodnienia i atrakcje" at bounding box center [243, 68] width 115 height 13
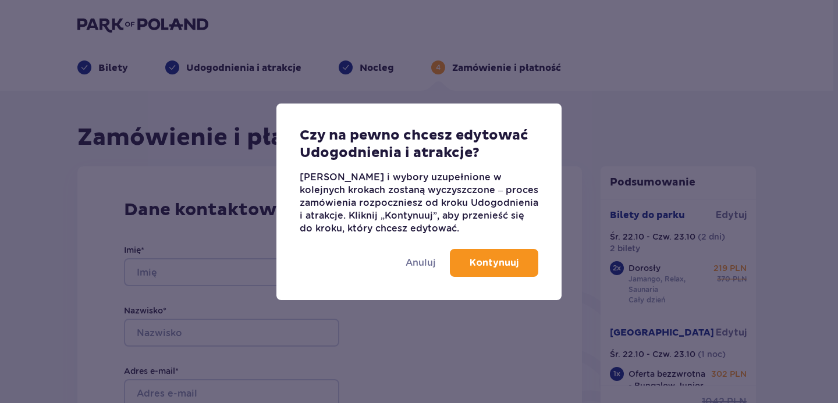
click at [483, 272] on button "Kontynuuj" at bounding box center [494, 263] width 88 height 28
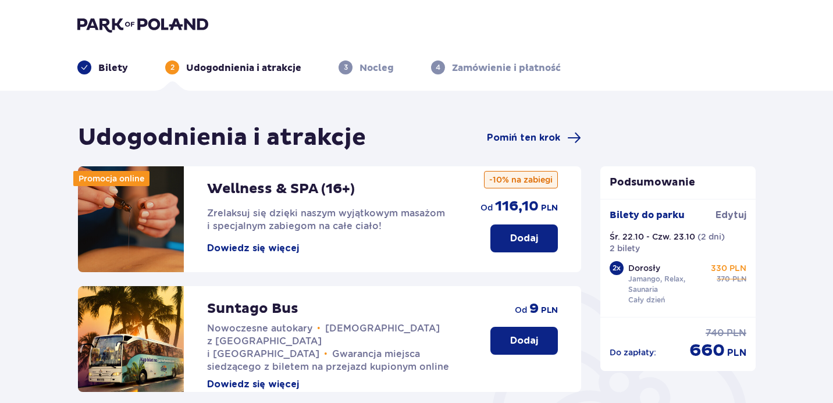
click at [520, 235] on p "Dodaj" at bounding box center [524, 238] width 28 height 13
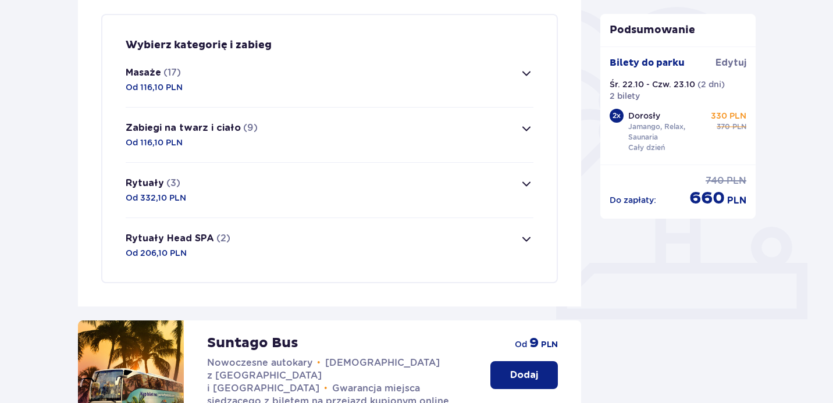
scroll to position [263, 0]
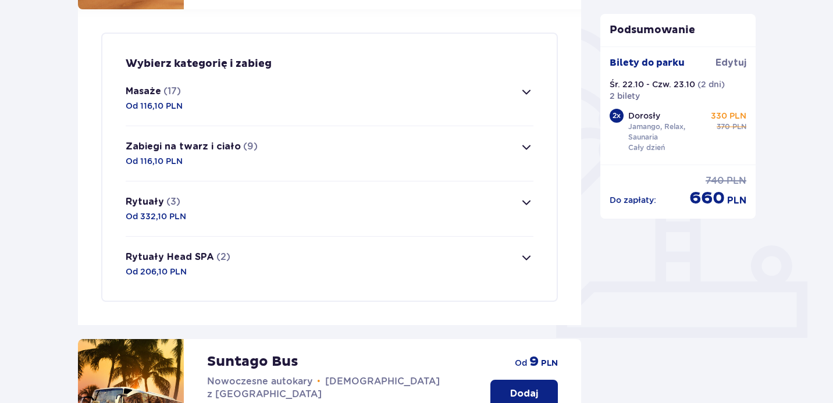
click at [204, 101] on button "Masaże (17) Od 116,10 PLN" at bounding box center [330, 98] width 408 height 55
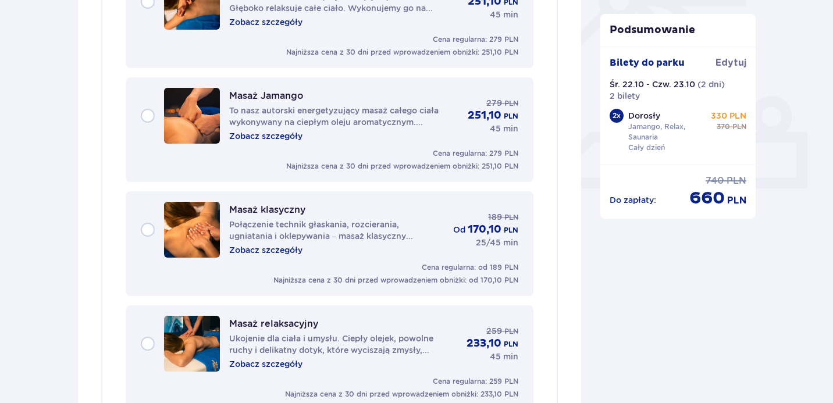
scroll to position [186, 0]
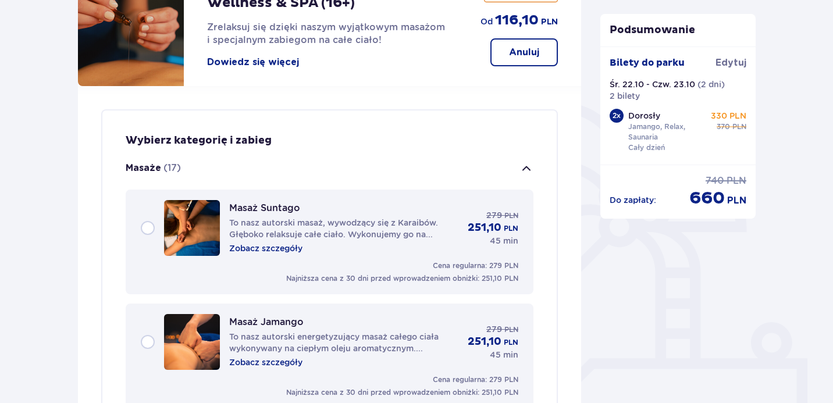
click at [280, 248] on p "Zobacz szczegóły" at bounding box center [265, 249] width 73 height 12
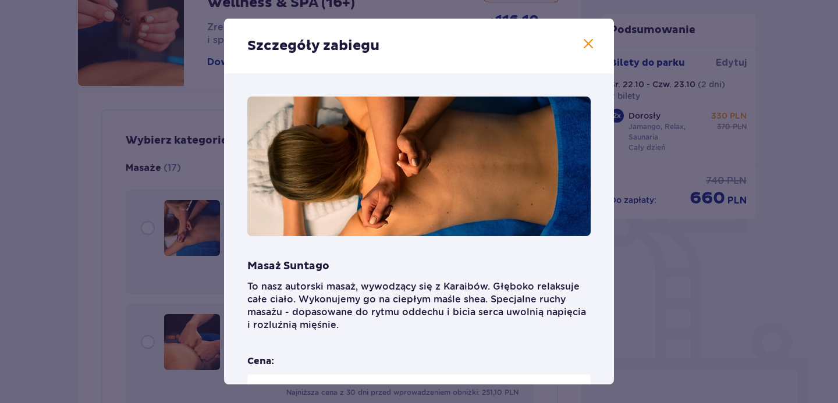
drag, startPoint x: 582, startPoint y: 49, endPoint x: 578, endPoint y: 57, distance: 9.1
click at [582, 49] on span at bounding box center [588, 44] width 14 height 14
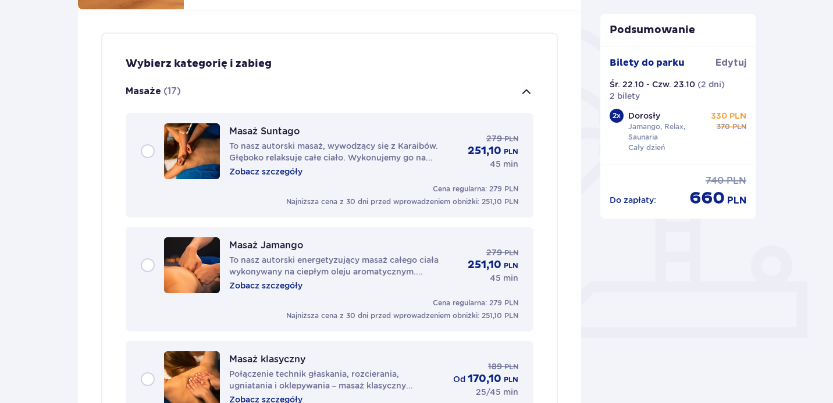
scroll to position [379, 0]
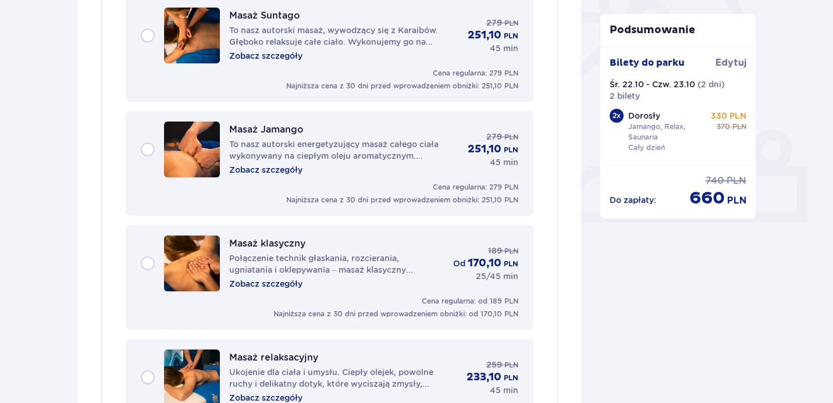
click at [275, 282] on p "Zobacz szczegóły" at bounding box center [265, 284] width 73 height 12
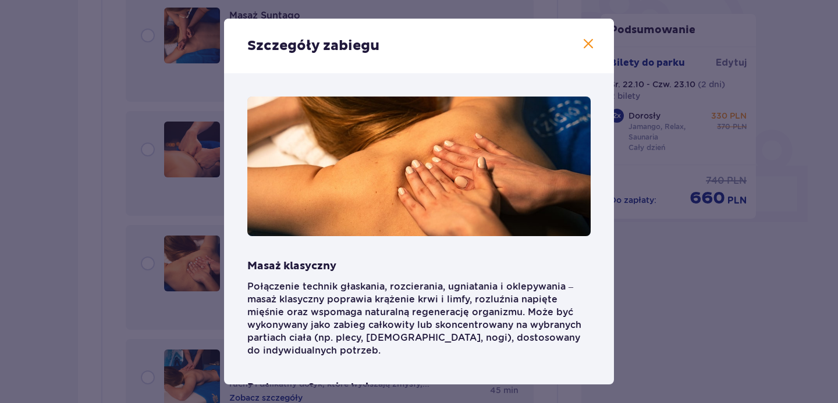
click at [586, 52] on div "Szczegóły zabiegu" at bounding box center [419, 46] width 390 height 55
click at [584, 47] on span at bounding box center [588, 44] width 14 height 14
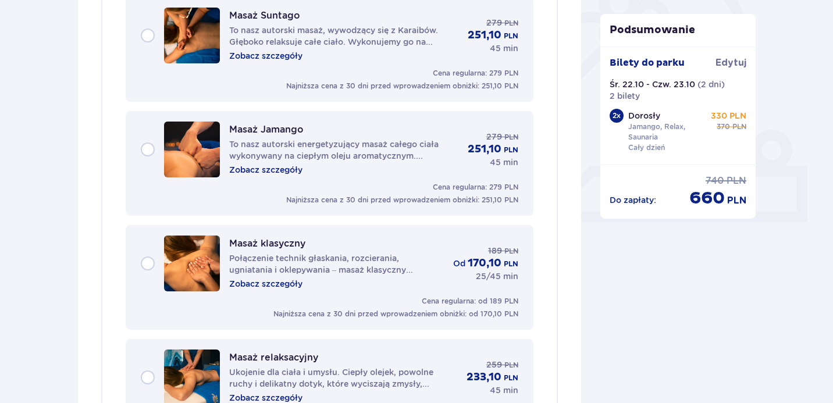
click at [150, 259] on div "Masaż klasyczny Połączenie technik głaskania, rozcierania, ugniatania i oklepyw…" at bounding box center [330, 264] width 378 height 56
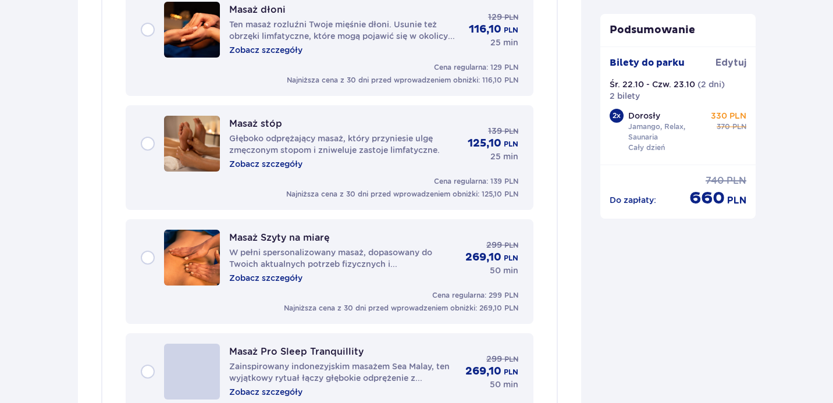
scroll to position [1755, 0]
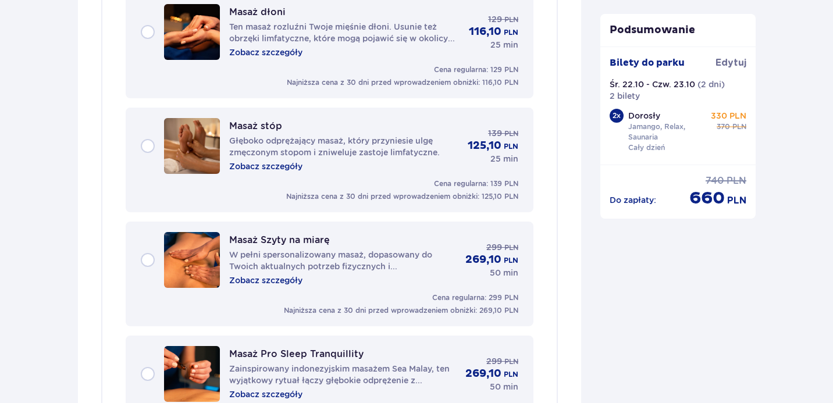
click at [288, 58] on div "Masaż dłoni Ten masaż rozluźni Twoje mięśnie dłoni. Usunie też obrzęki limfatyc…" at bounding box center [330, 32] width 378 height 56
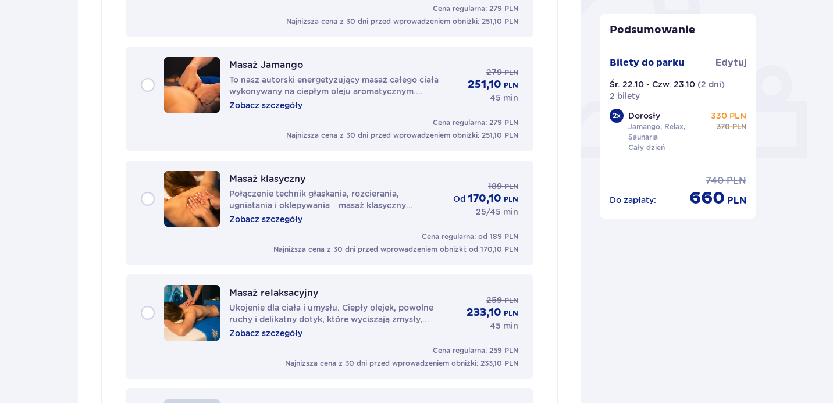
scroll to position [0, 0]
